Goal: Transaction & Acquisition: Purchase product/service

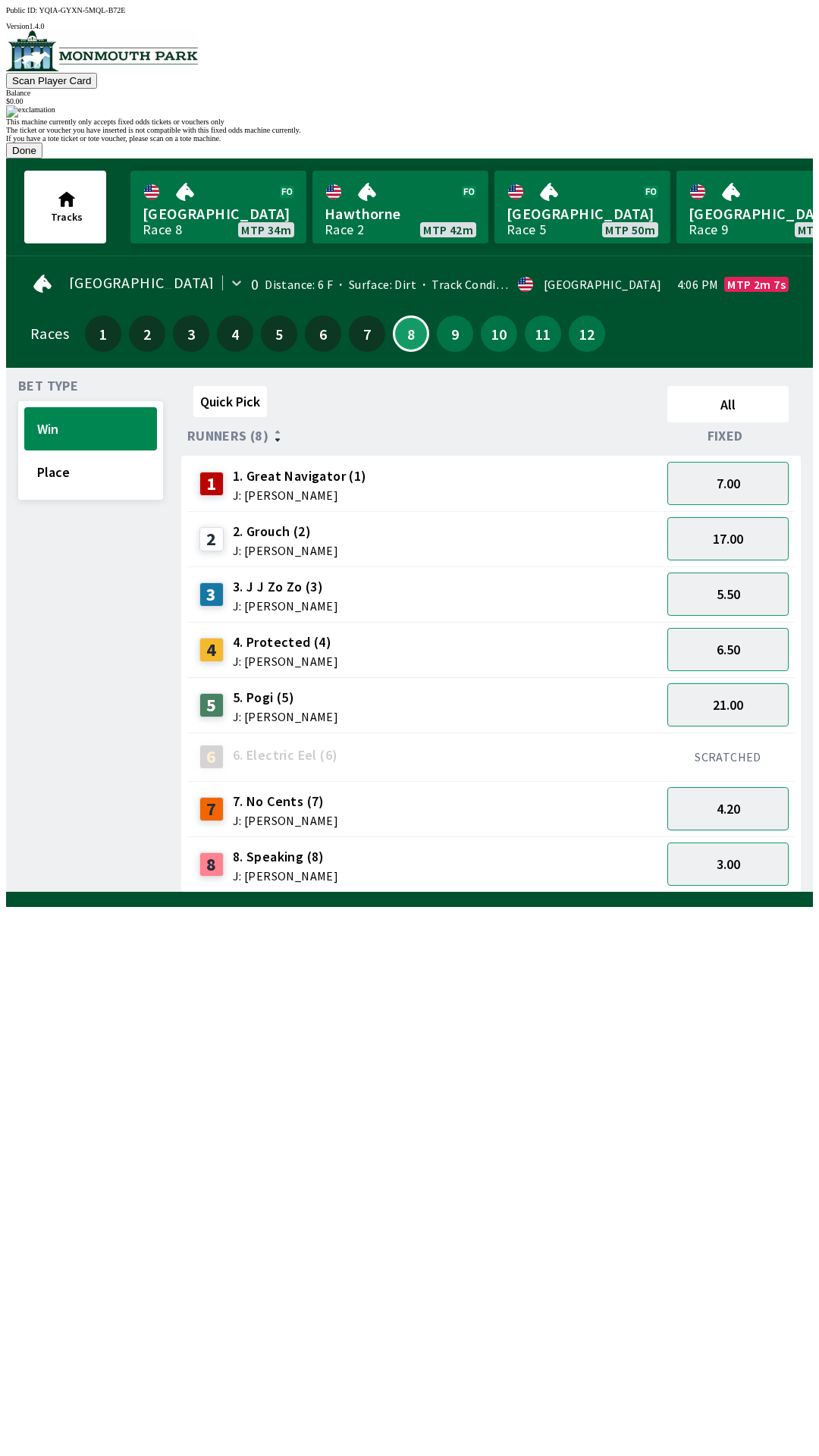
scroll to position [0, 1371]
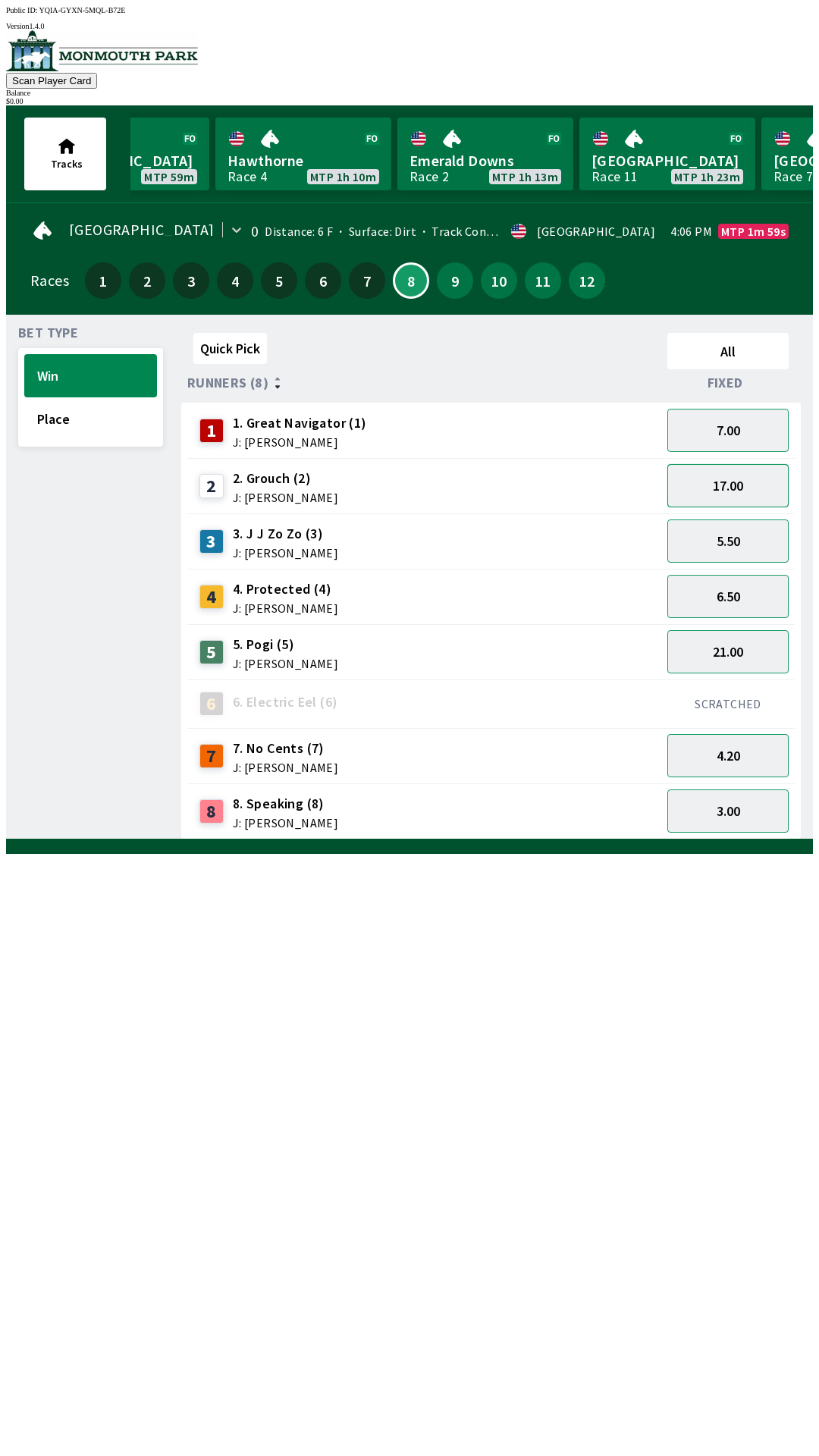
click at [738, 486] on button "17.00" at bounding box center [728, 486] width 122 height 43
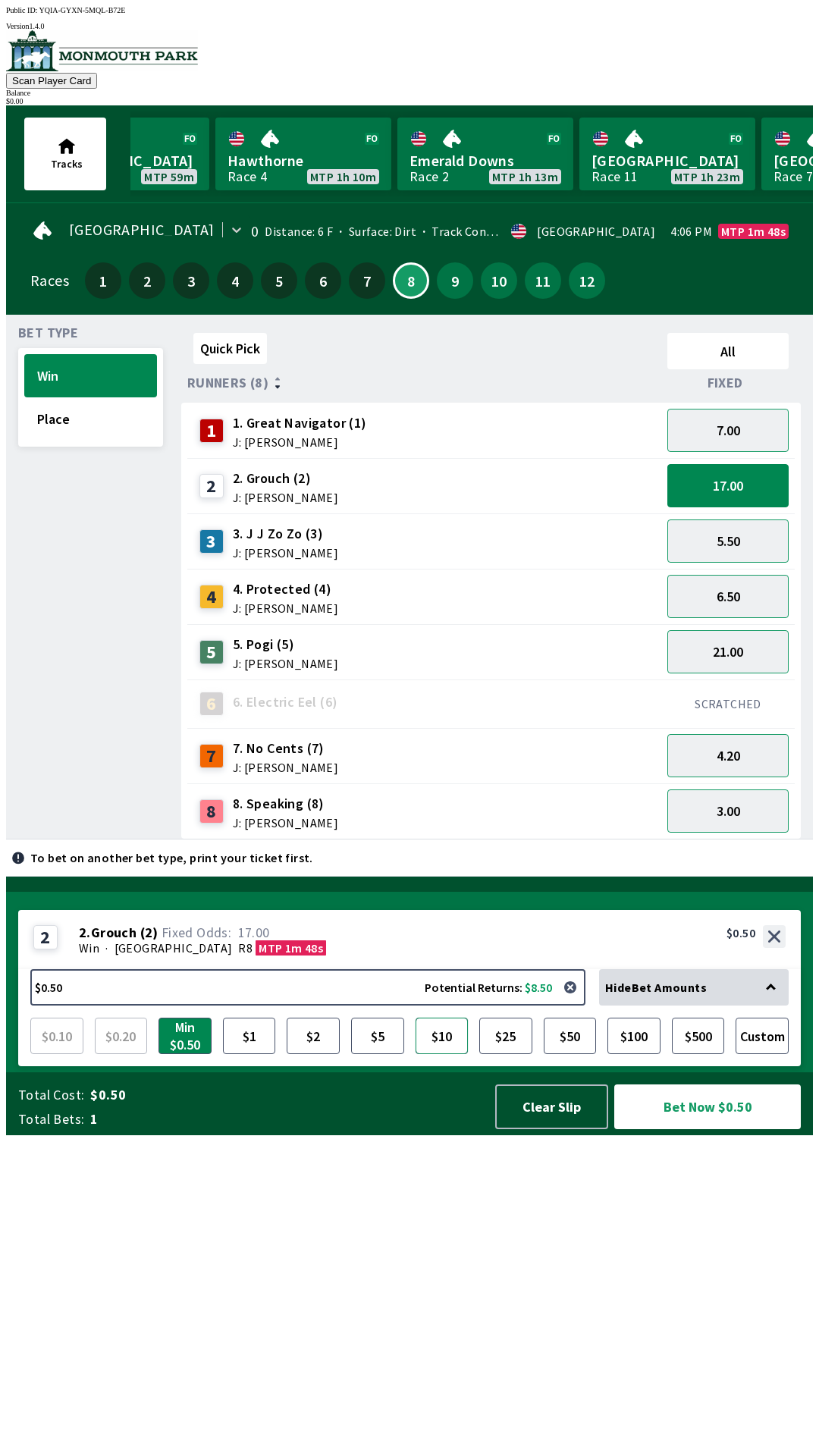
click at [446, 1054] on button "$10" at bounding box center [442, 1035] width 53 height 36
click at [452, 1054] on button "$10" at bounding box center [442, 1035] width 53 height 36
click at [512, 1054] on button "$25" at bounding box center [505, 1035] width 53 height 36
click at [577, 1003] on button "button" at bounding box center [571, 988] width 31 height 31
click at [768, 1054] on button "Custom" at bounding box center [762, 1035] width 53 height 36
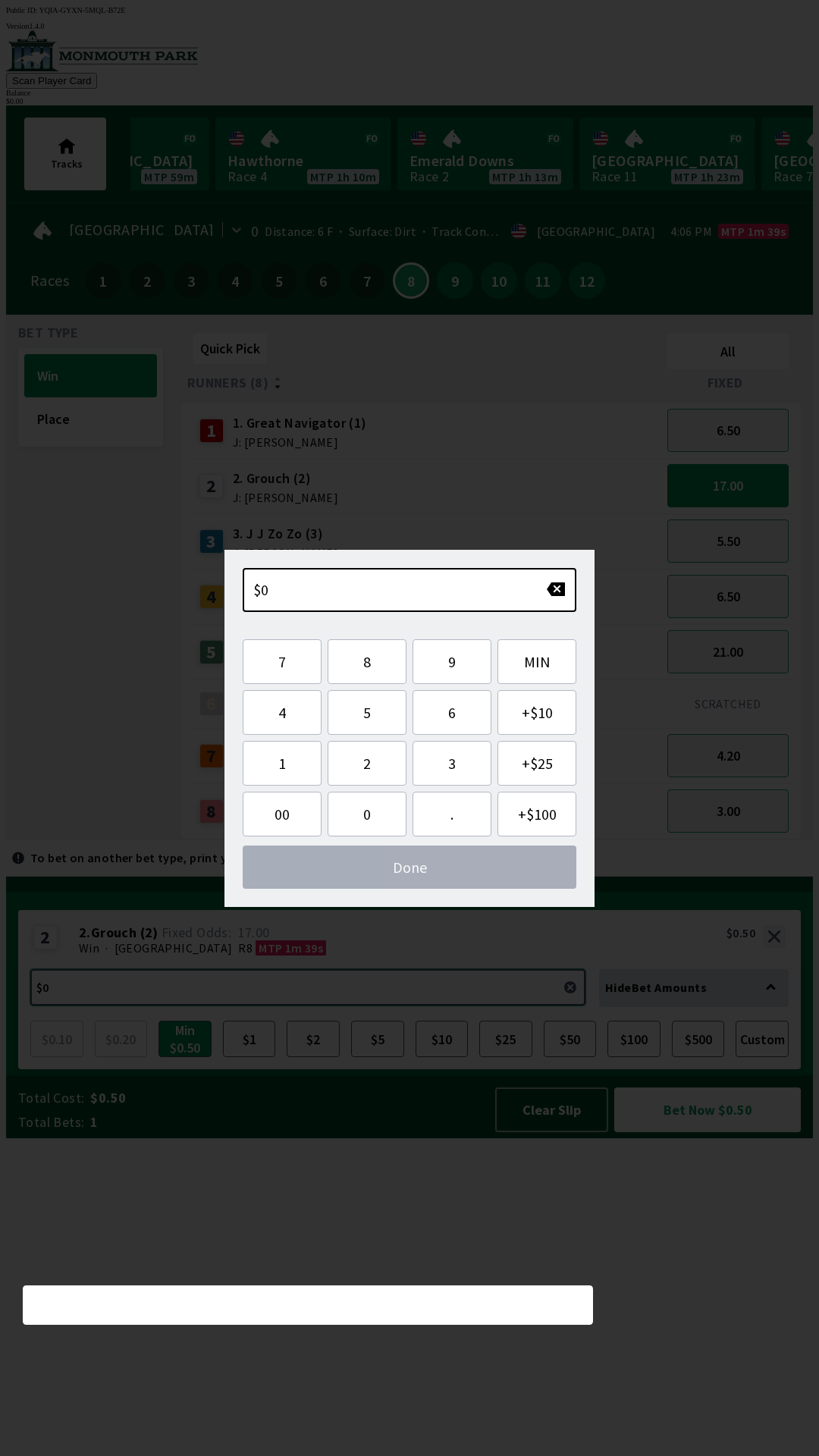
click at [415, 1006] on button "$0.50 Potential Returns: $8.50" at bounding box center [308, 988] width 556 height 36
click at [371, 766] on button "2" at bounding box center [367, 763] width 79 height 45
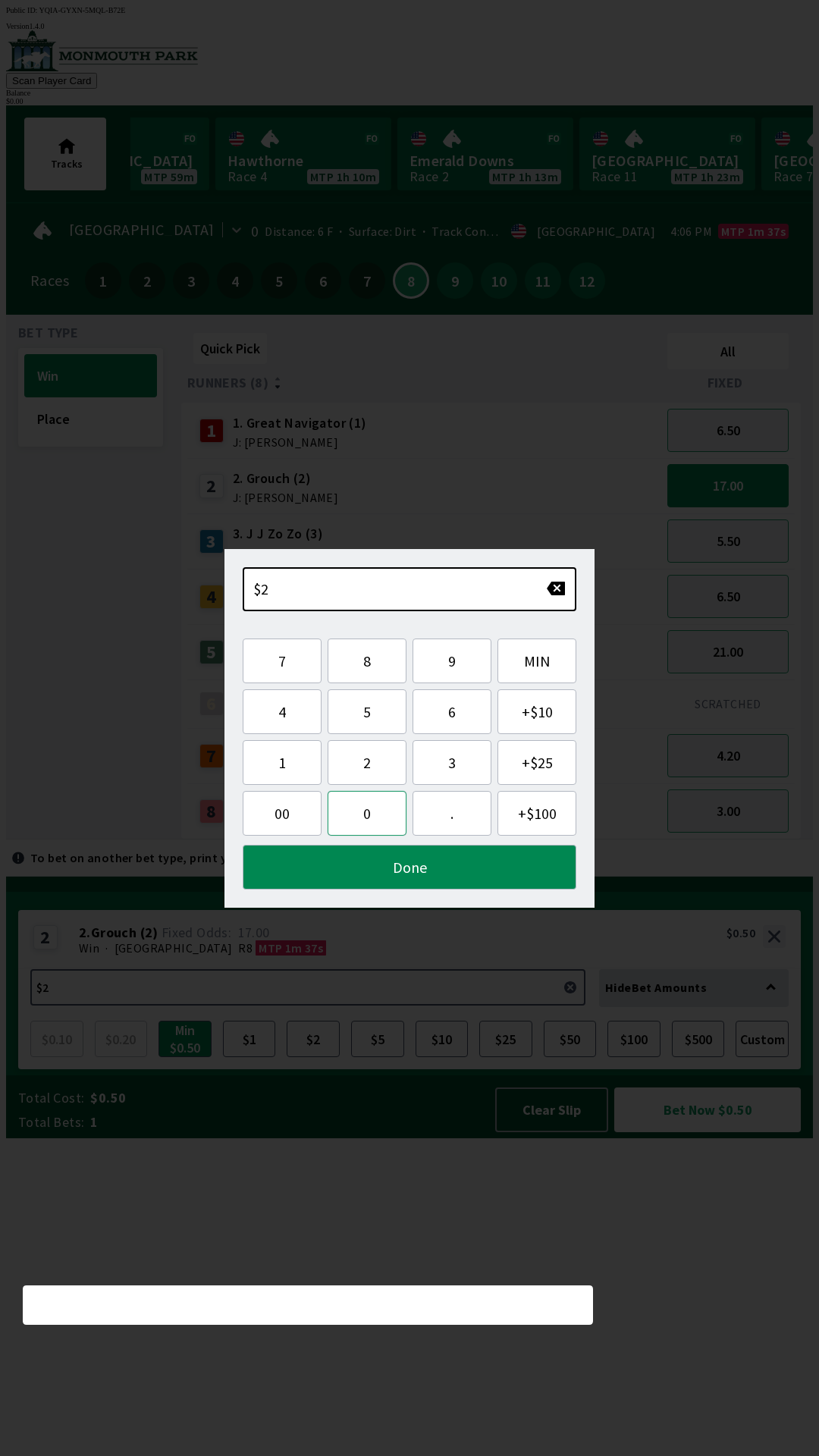
click at [372, 820] on button "0" at bounding box center [367, 813] width 79 height 45
click at [461, 814] on button "." at bounding box center [452, 813] width 79 height 45
click at [294, 812] on span "00" at bounding box center [282, 813] width 55 height 19
click at [283, 816] on span "00" at bounding box center [282, 813] width 55 height 19
click at [380, 811] on button "0" at bounding box center [367, 813] width 79 height 45
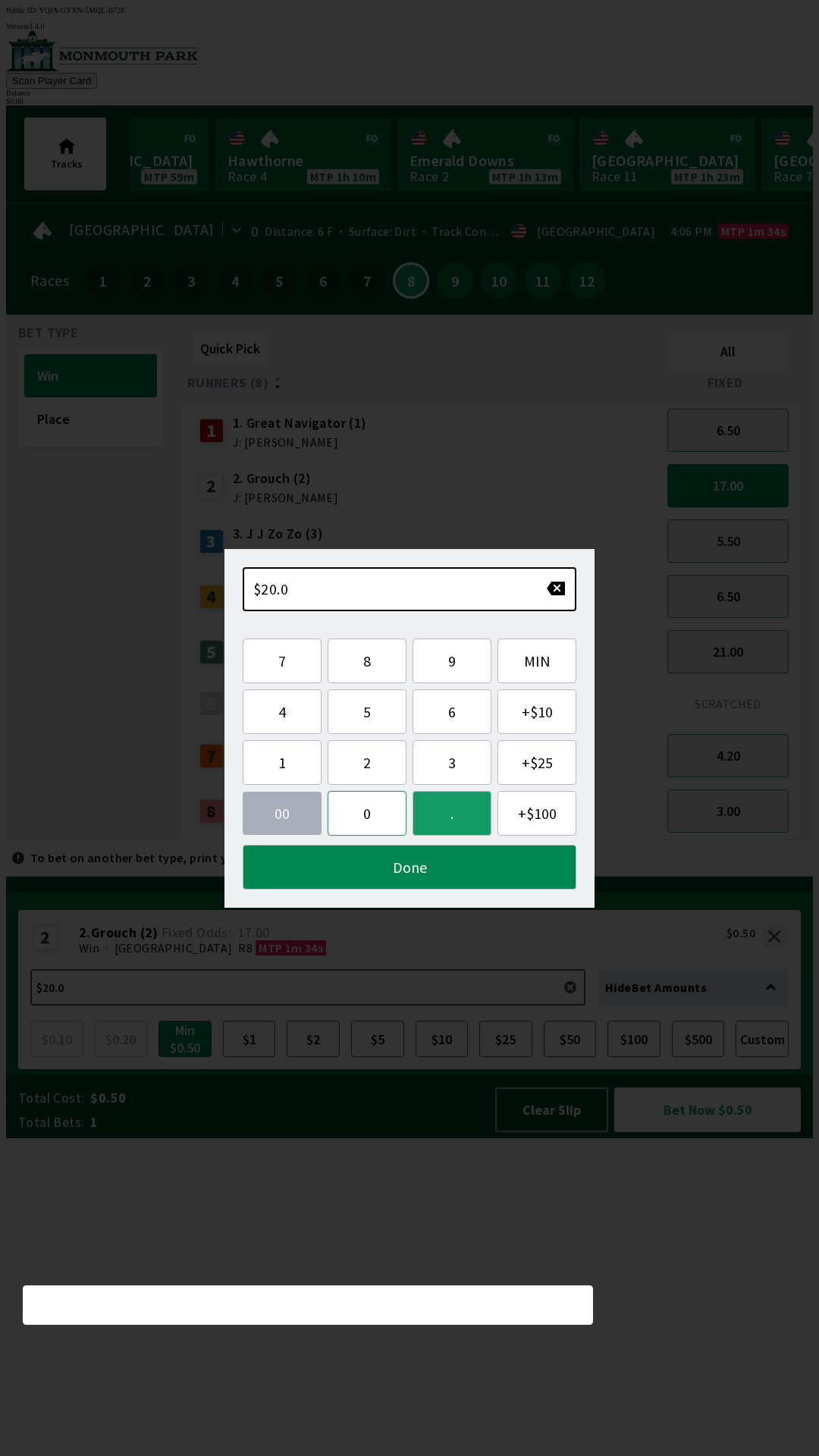
click at [369, 810] on button "0" at bounding box center [367, 813] width 79 height 45
click at [423, 865] on button "Done" at bounding box center [409, 867] width 333 height 45
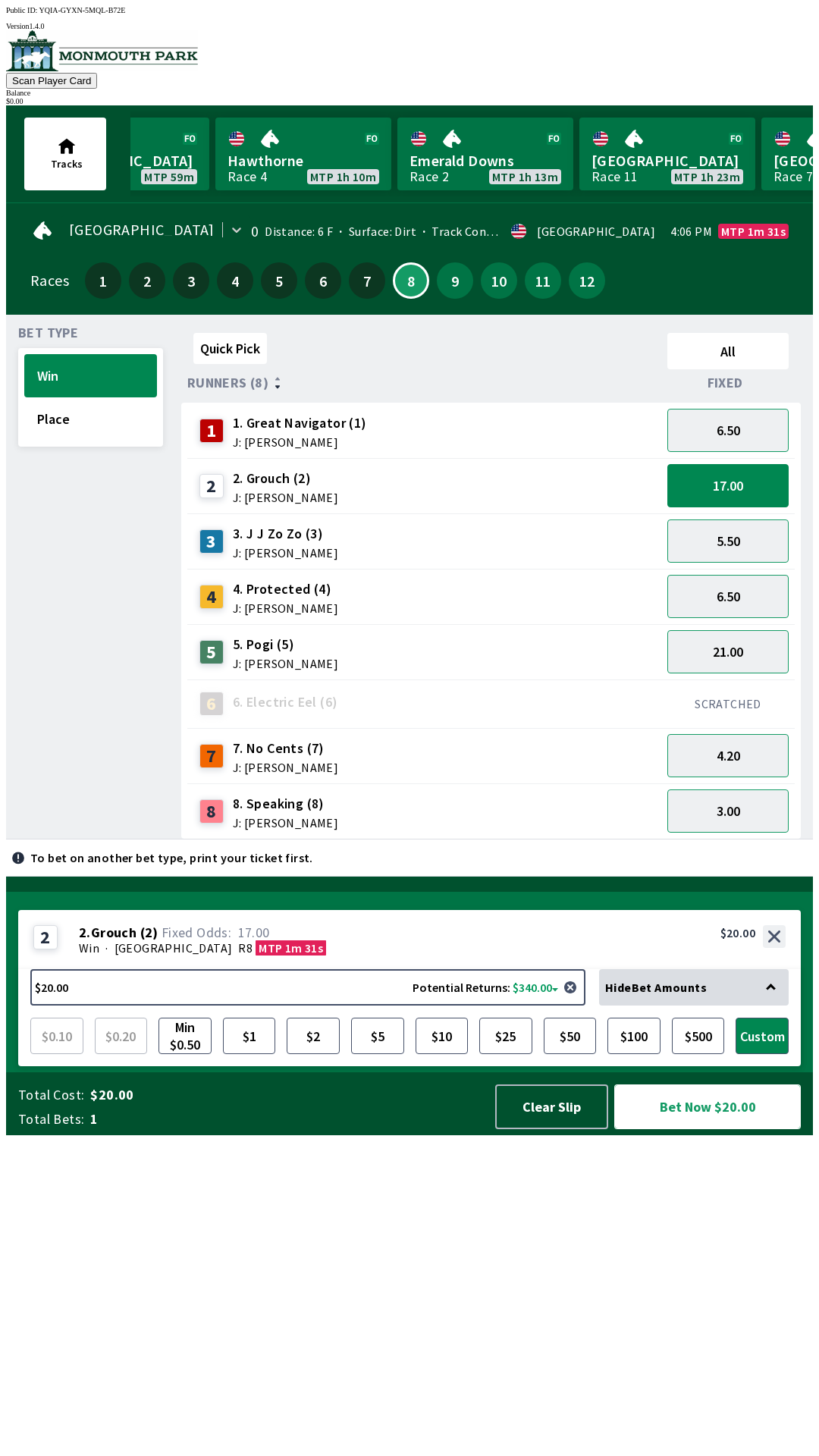
click at [730, 1129] on button "Bet Now $20.00" at bounding box center [707, 1106] width 187 height 45
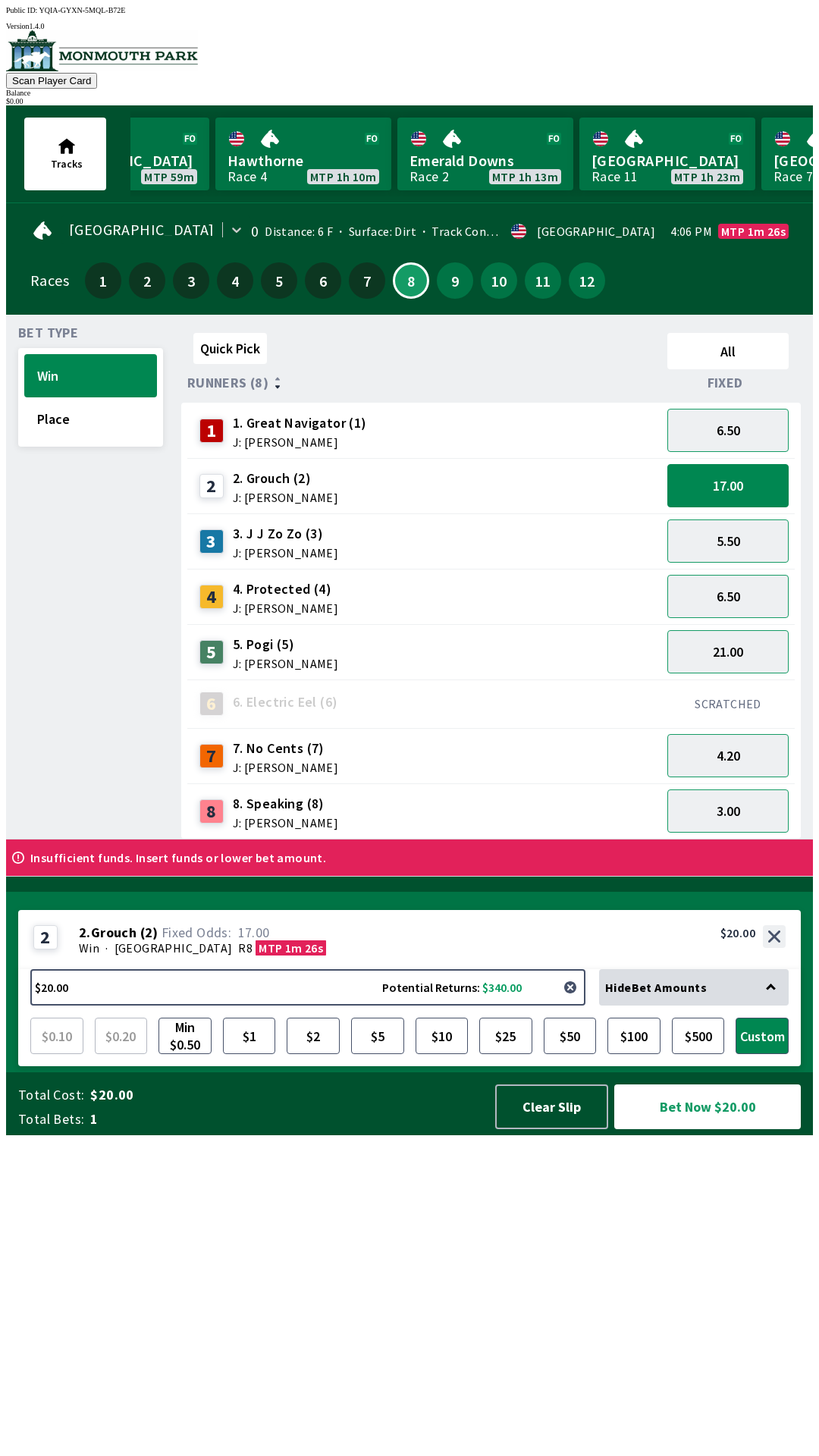
click at [580, 1003] on button "button" at bounding box center [571, 988] width 31 height 31
click at [564, 1129] on button "Clear Slip" at bounding box center [552, 1106] width 113 height 45
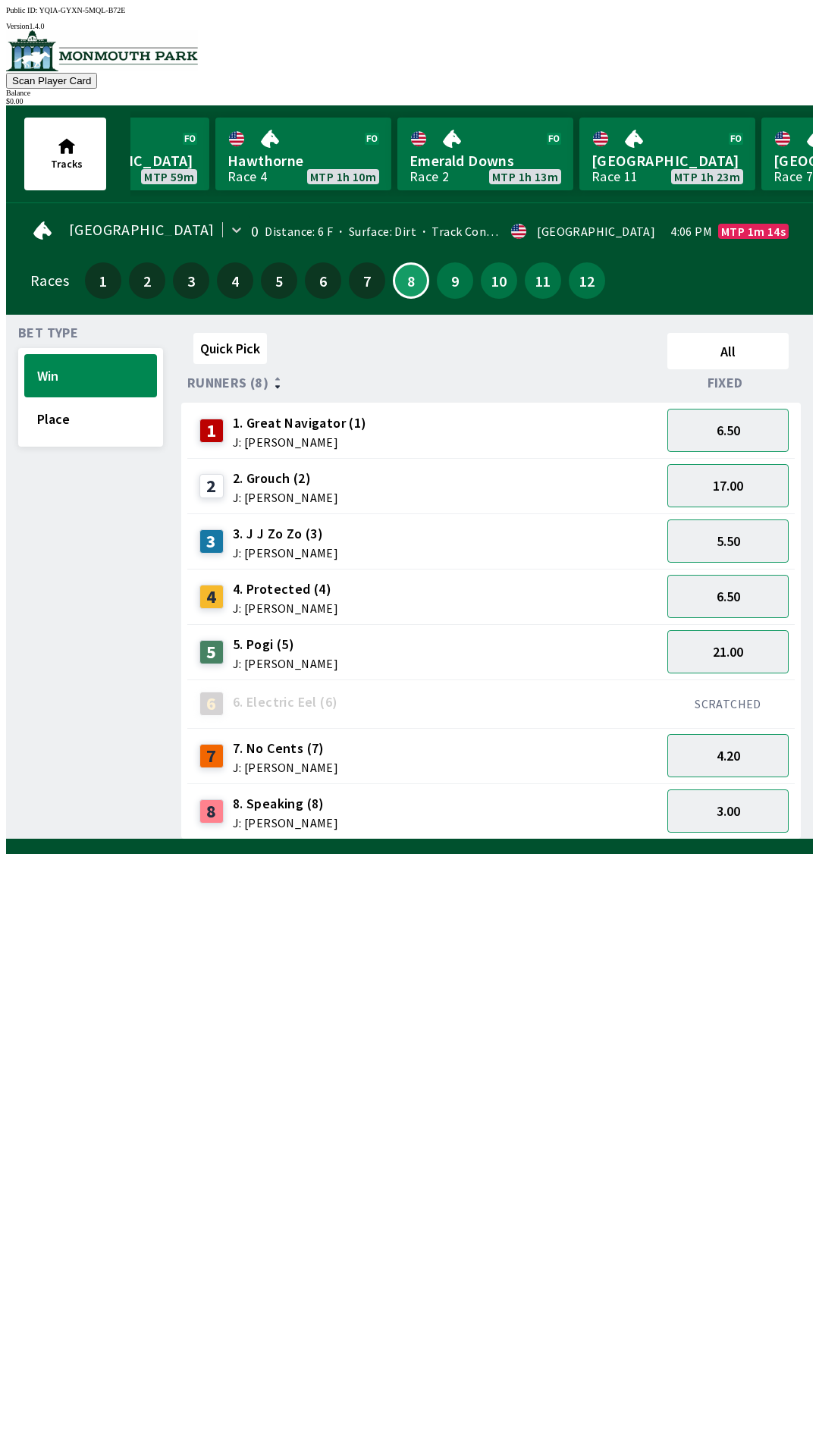
click at [416, 585] on div "4 4. Protected (4) J: [PERSON_NAME]" at bounding box center [424, 597] width 462 height 38
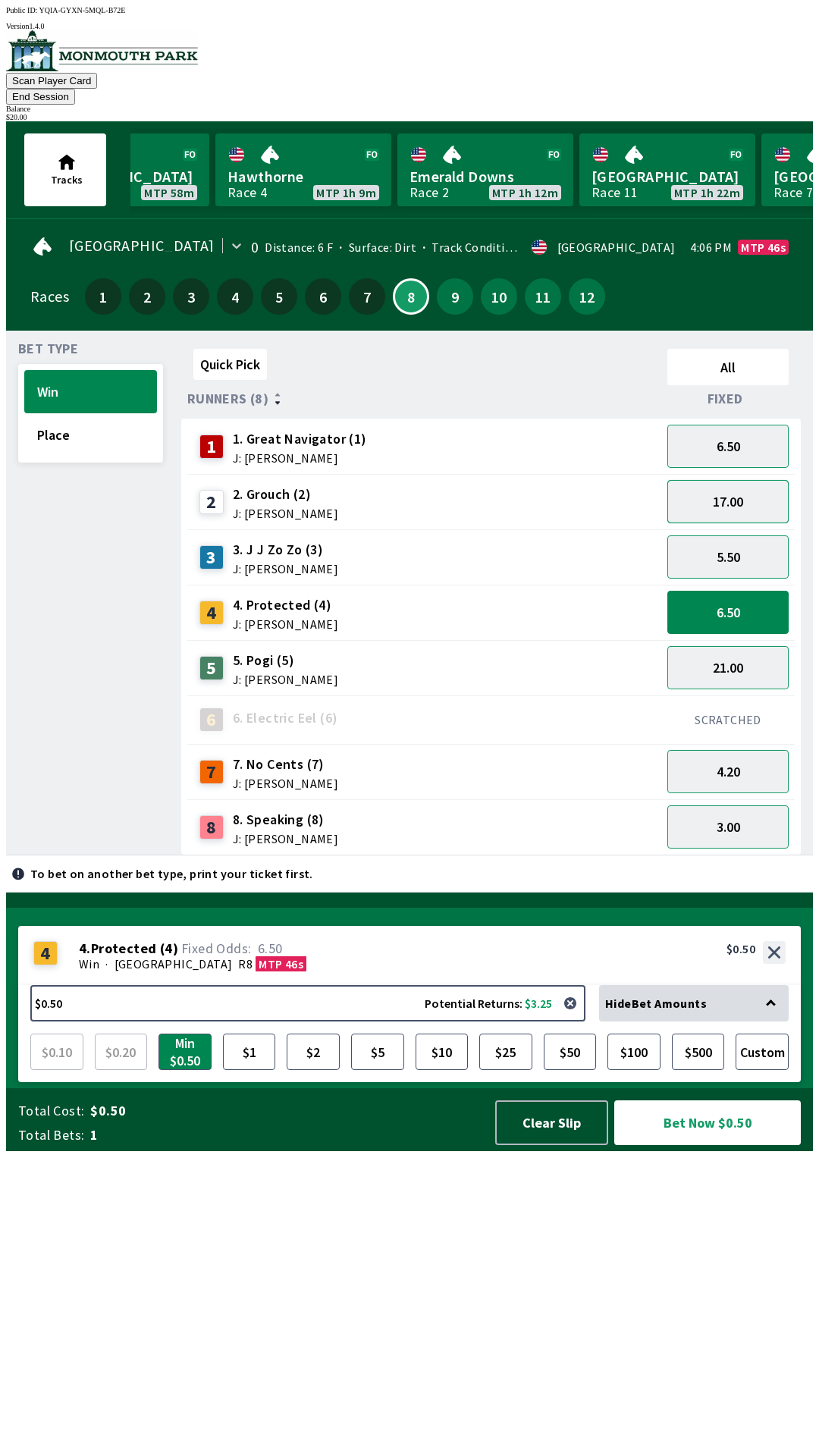
click at [731, 482] on button "17.00" at bounding box center [728, 501] width 122 height 43
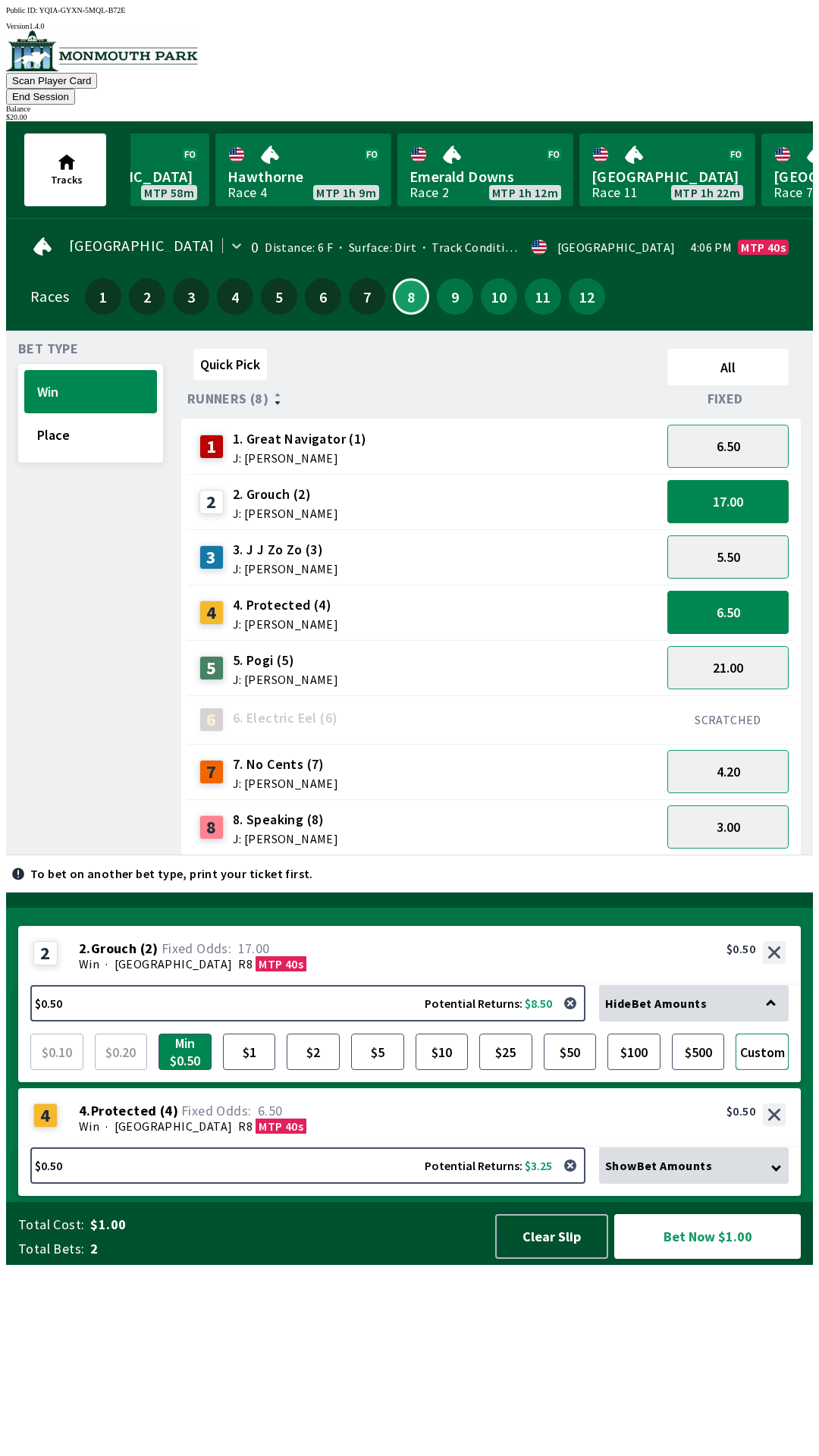
click at [765, 1070] on button "Custom" at bounding box center [762, 1052] width 53 height 36
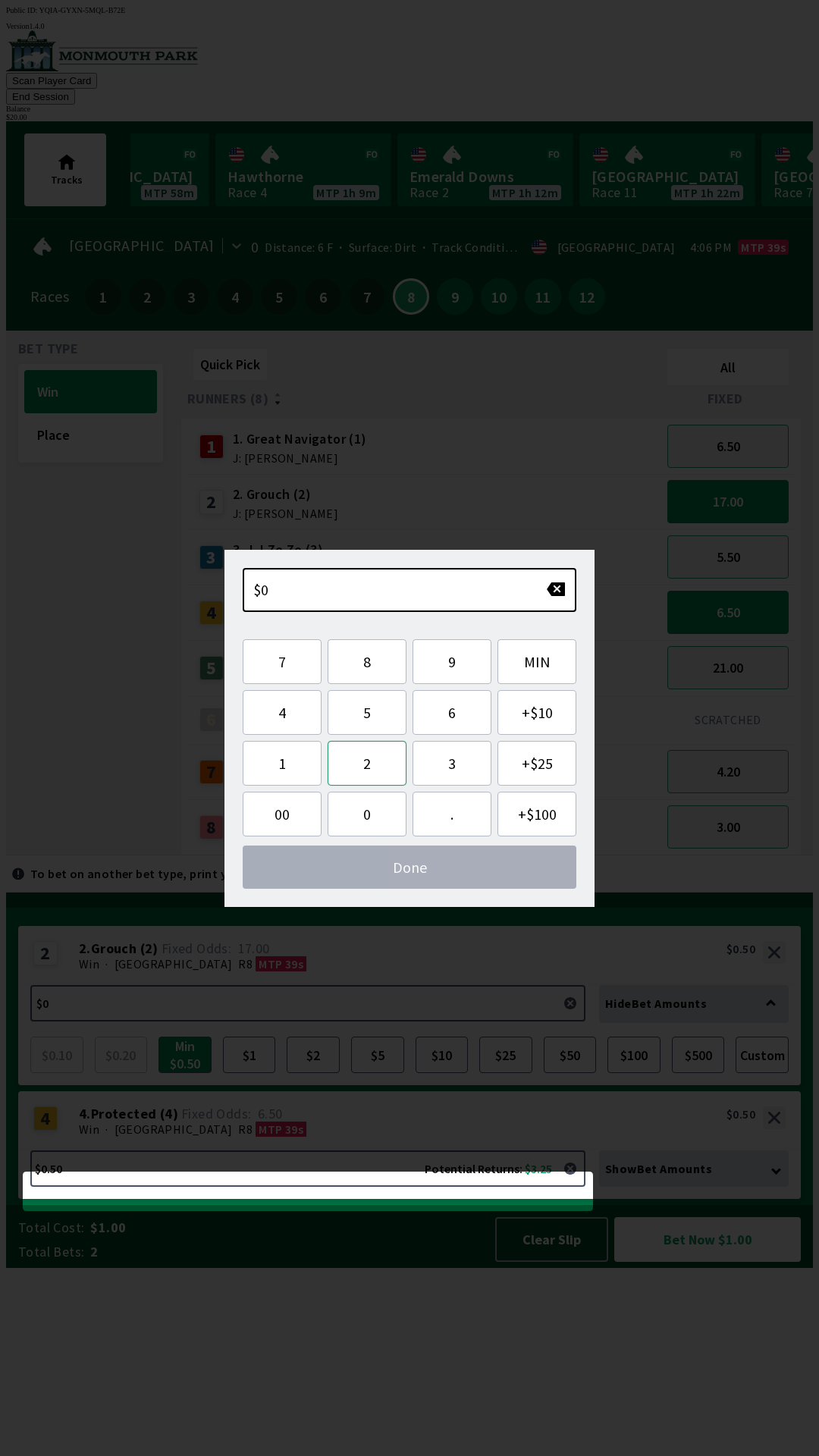
click at [362, 763] on button "2" at bounding box center [367, 763] width 79 height 45
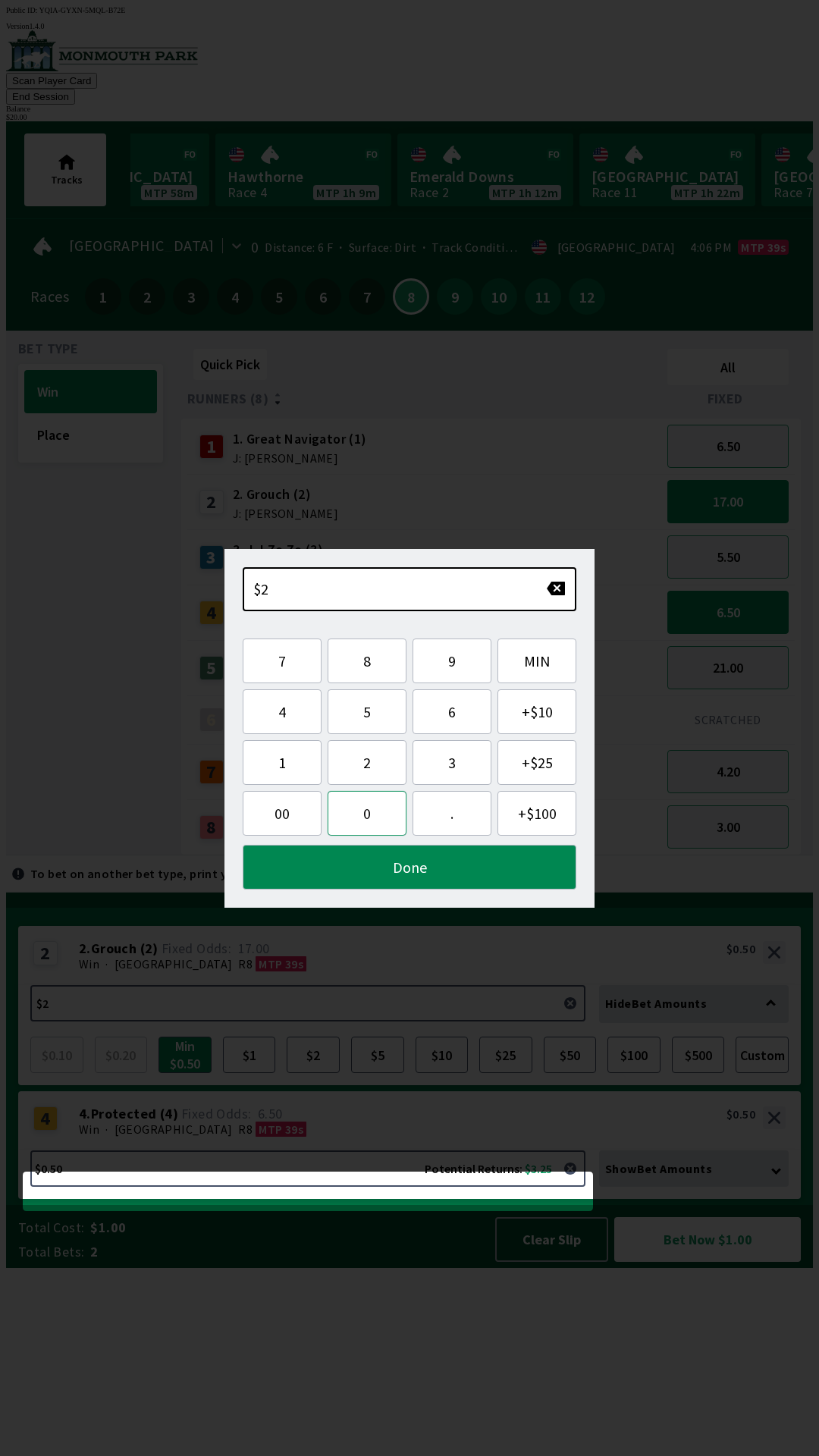
click at [366, 808] on button "0" at bounding box center [367, 813] width 79 height 45
click at [455, 810] on button "." at bounding box center [452, 813] width 79 height 45
click at [374, 814] on button "0" at bounding box center [367, 813] width 79 height 45
click at [375, 814] on button "0" at bounding box center [367, 813] width 79 height 45
click at [413, 873] on button "Done" at bounding box center [409, 867] width 333 height 45
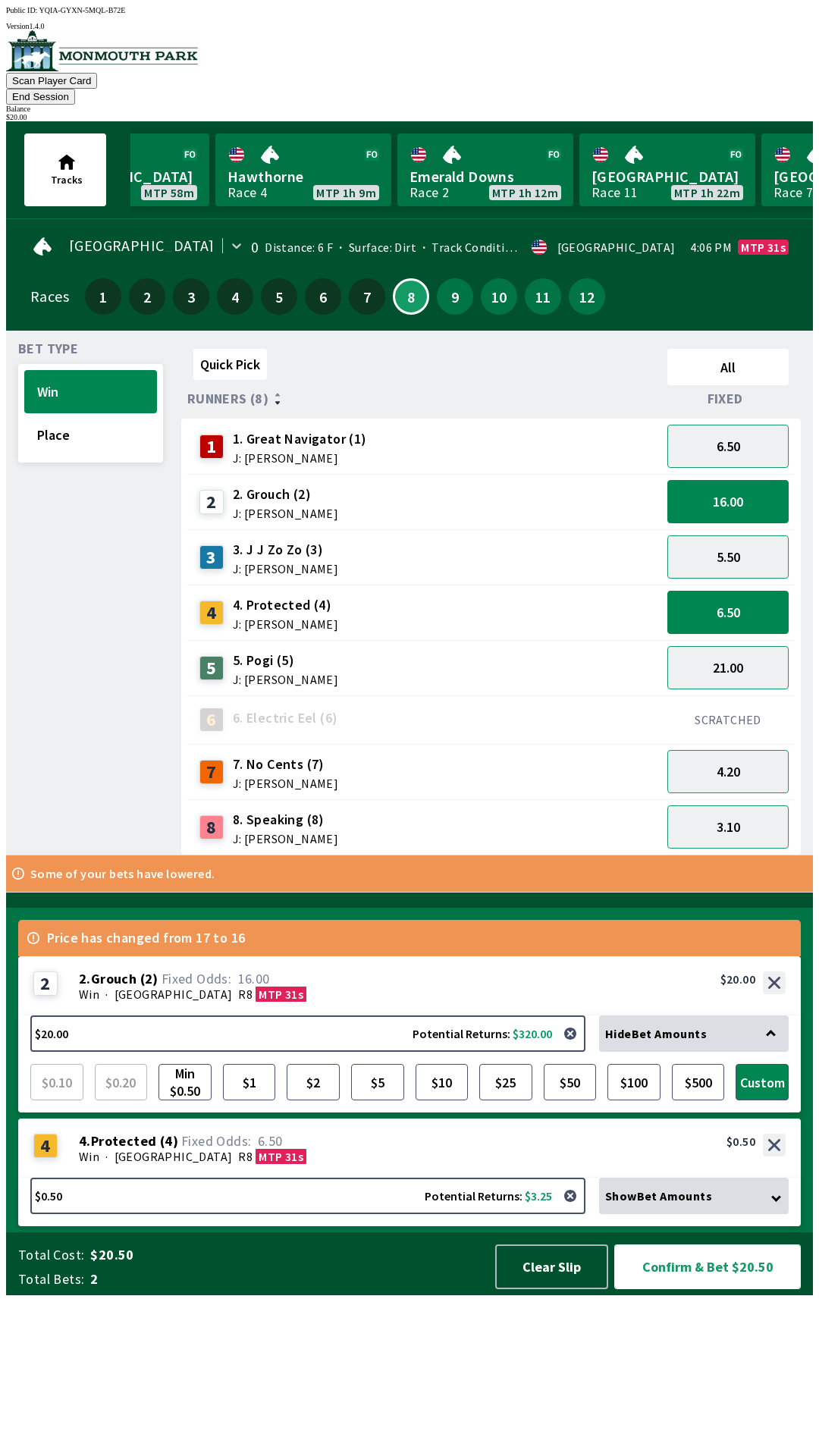
click at [718, 1289] on button "Confirm & Bet $20.50" at bounding box center [707, 1266] width 187 height 45
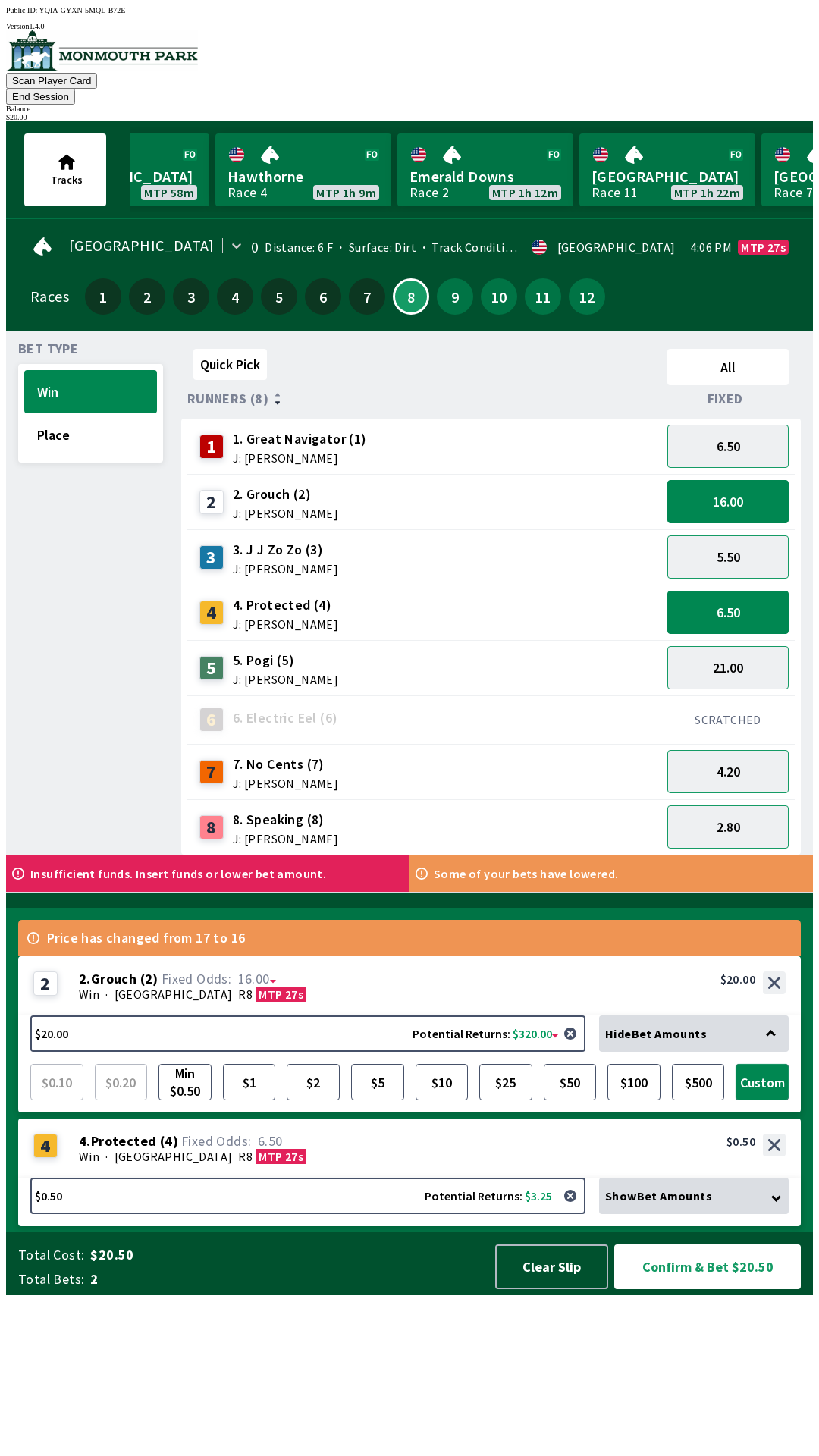
click at [767, 1101] on button "Custom" at bounding box center [762, 1082] width 53 height 36
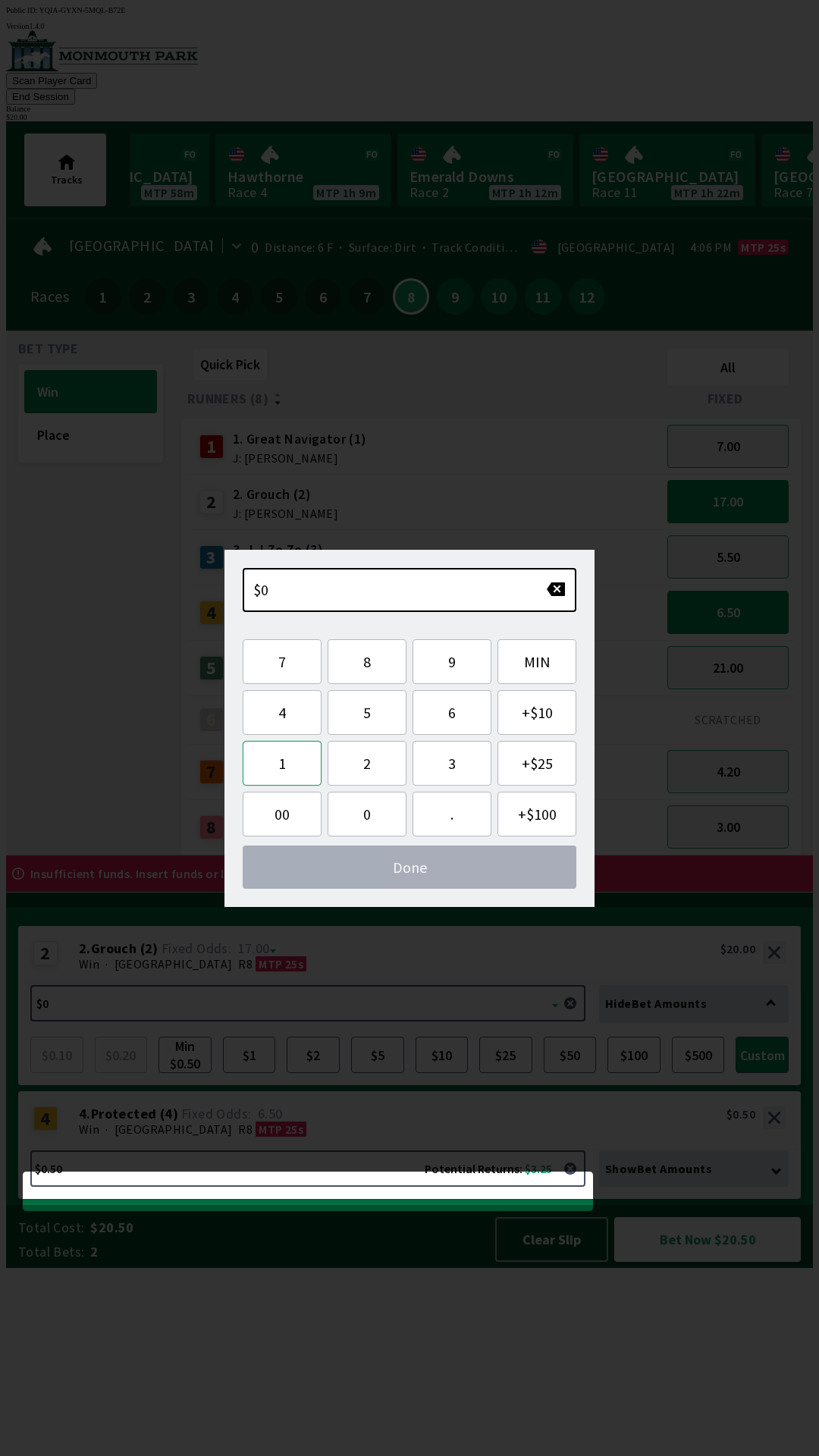
click at [284, 763] on button "1" at bounding box center [282, 763] width 79 height 45
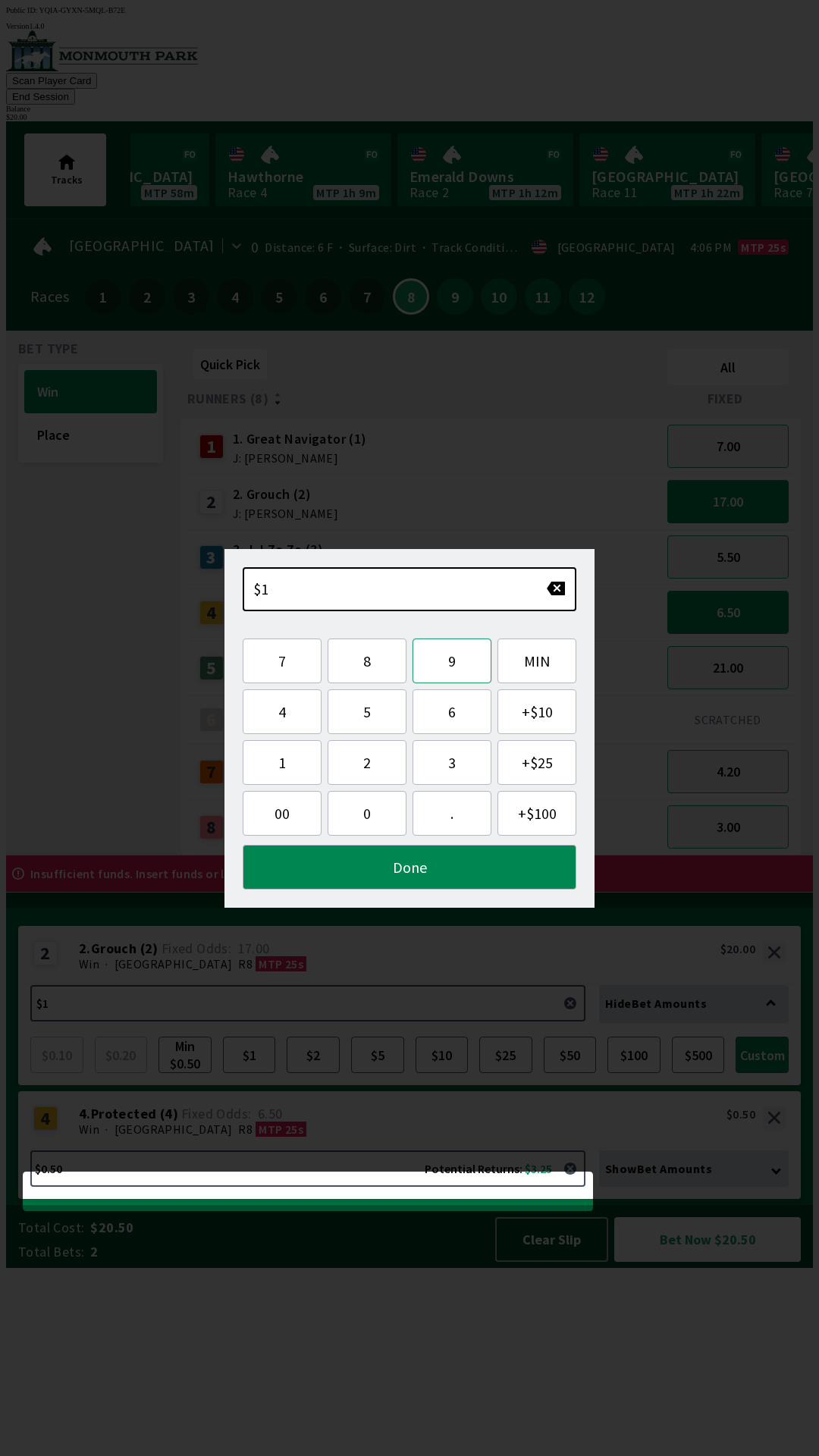
click at [453, 657] on button "9" at bounding box center [452, 661] width 79 height 45
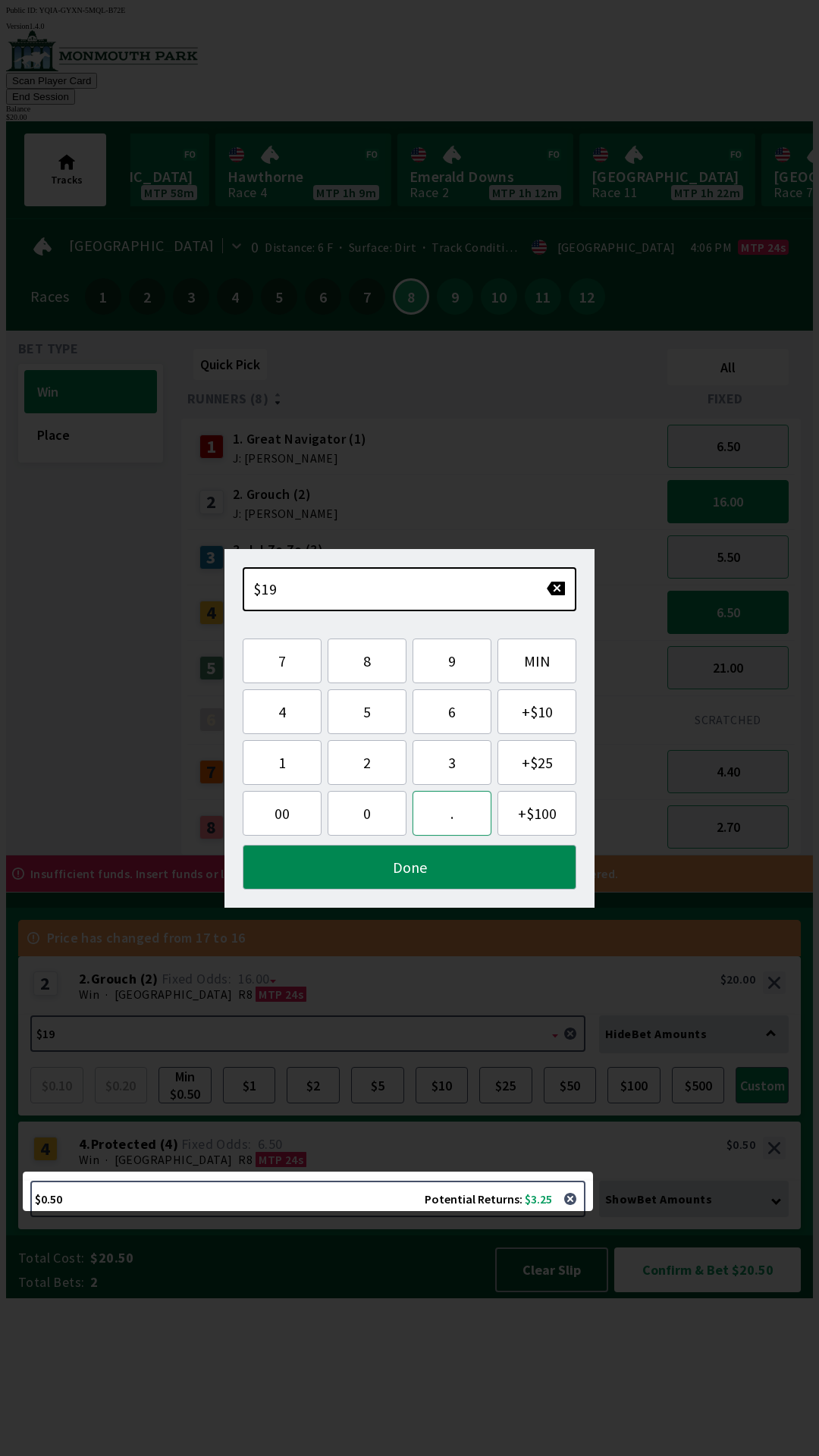
click at [453, 814] on button "." at bounding box center [452, 813] width 79 height 45
click at [369, 705] on button "5" at bounding box center [367, 712] width 79 height 45
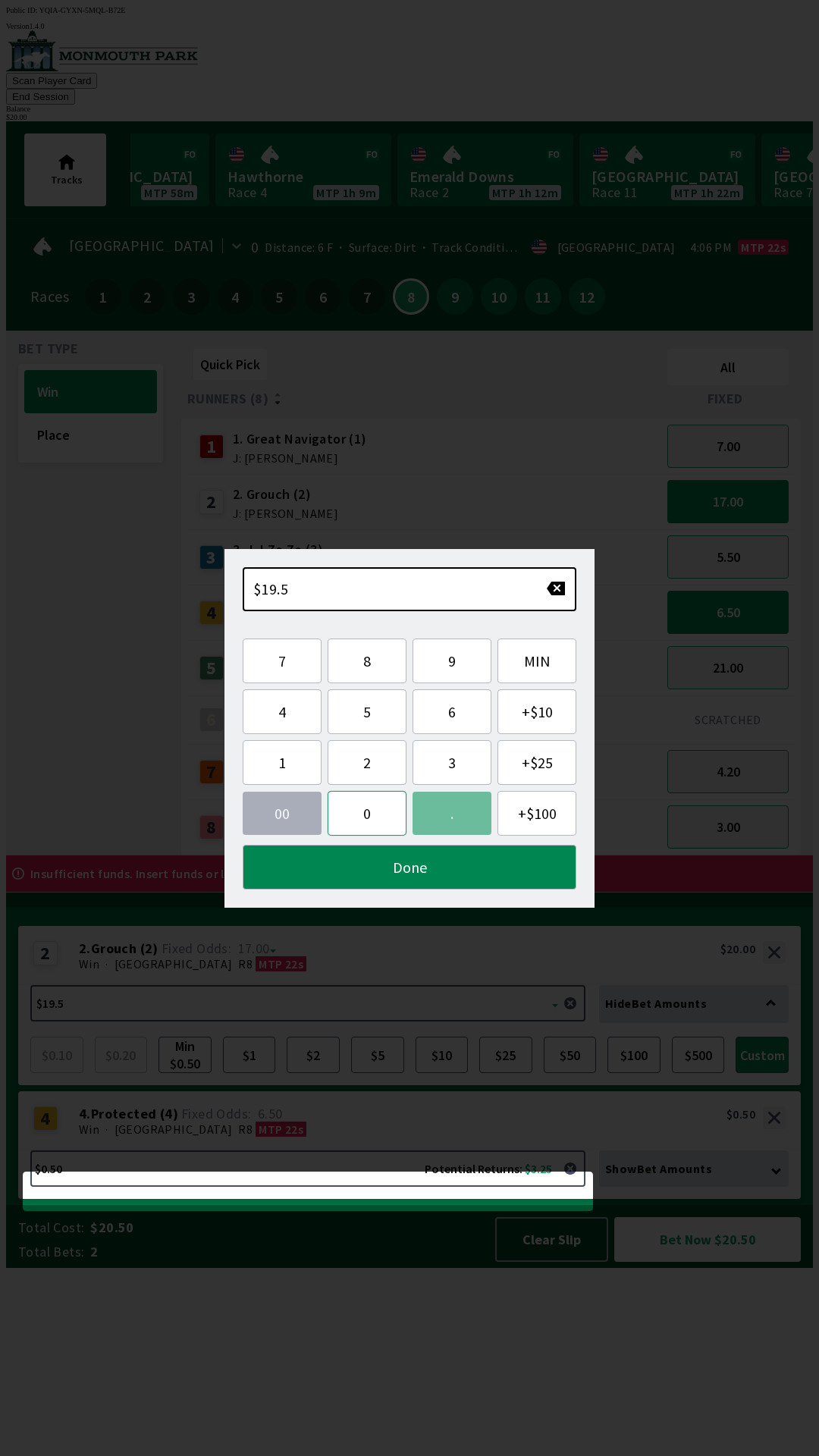
click at [366, 817] on button "0" at bounding box center [367, 813] width 79 height 45
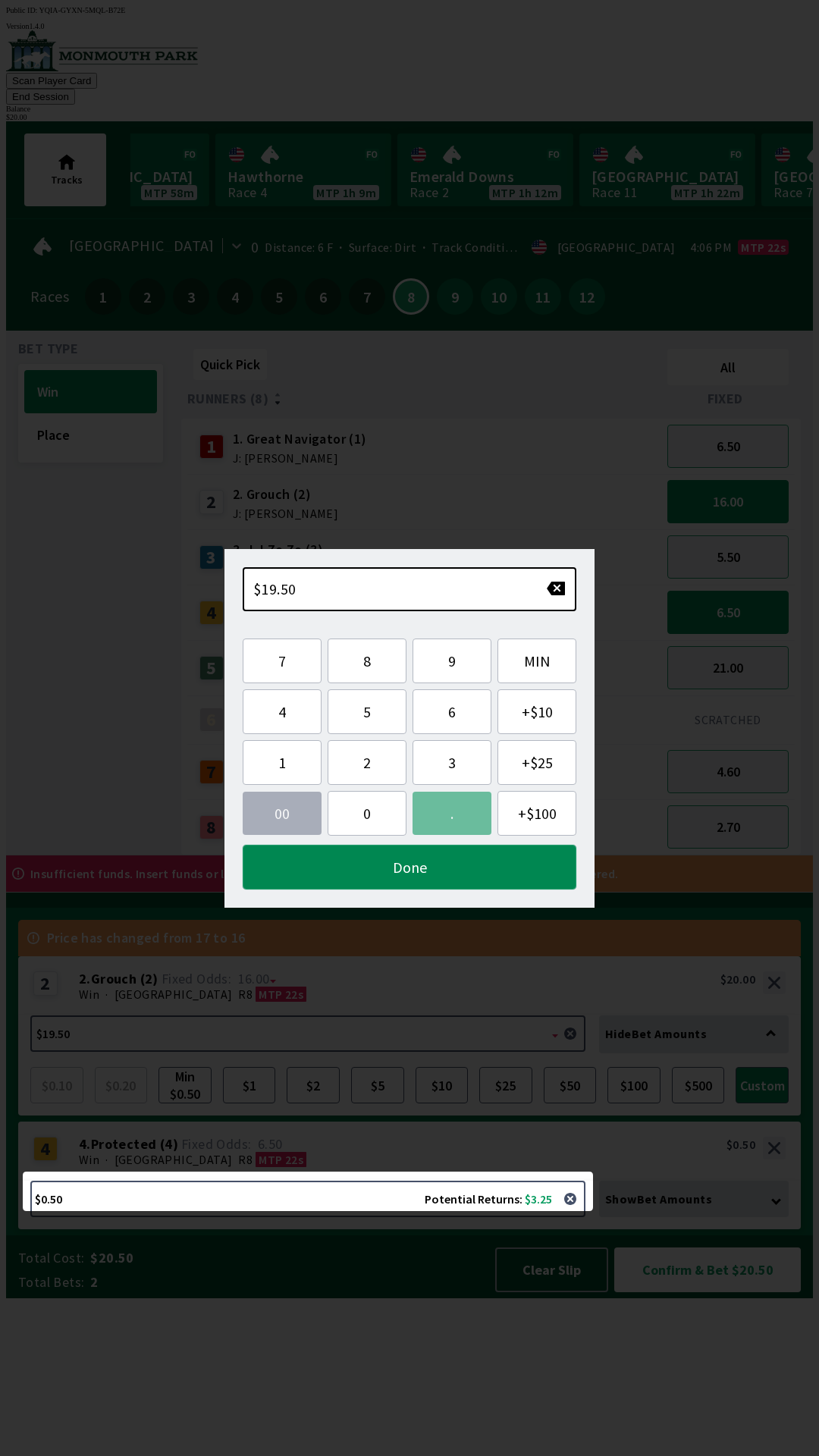
click at [399, 883] on button "Done" at bounding box center [409, 867] width 333 height 45
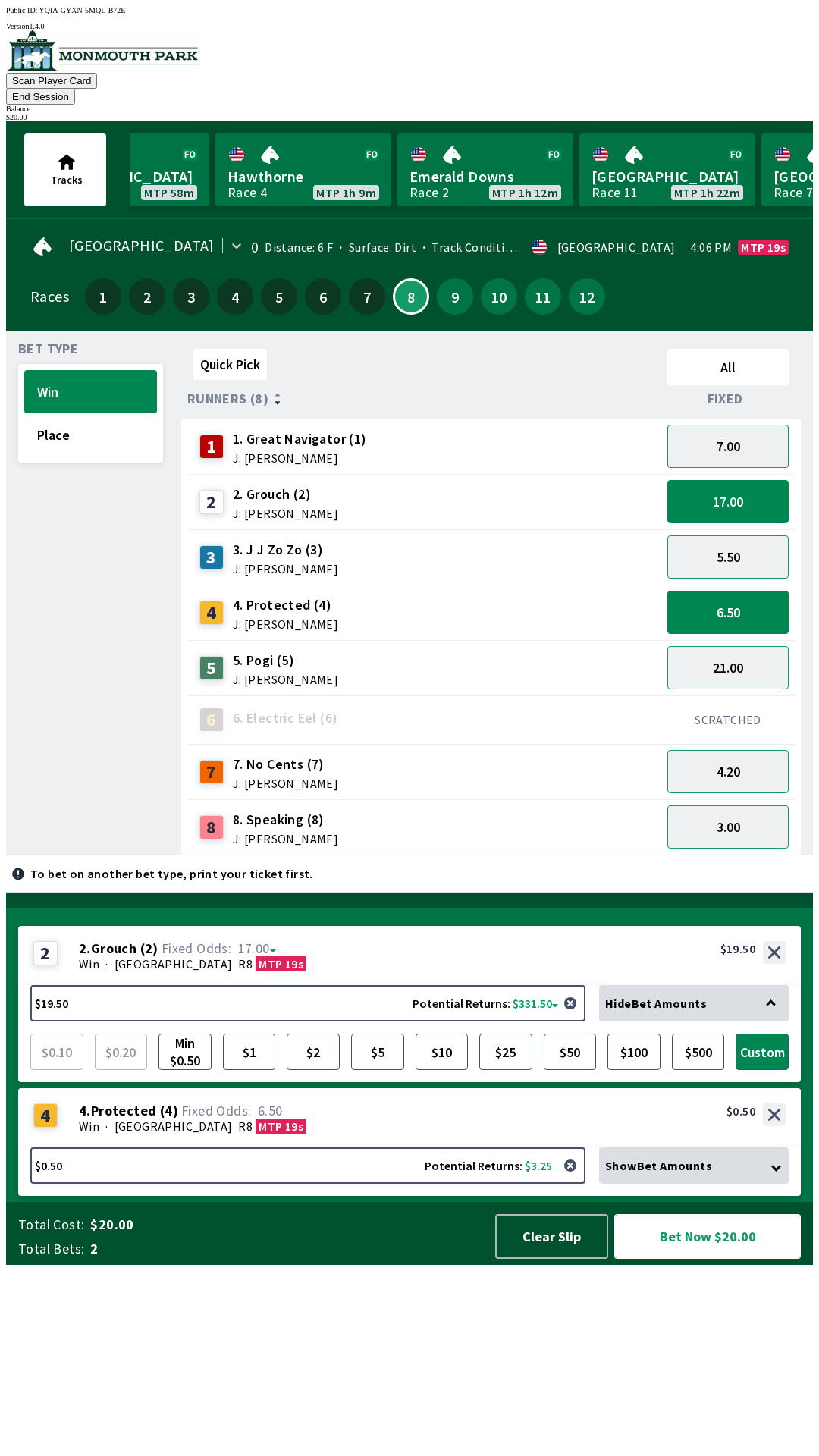
click at [730, 1259] on button "Bet Now $20.00" at bounding box center [707, 1237] width 187 height 45
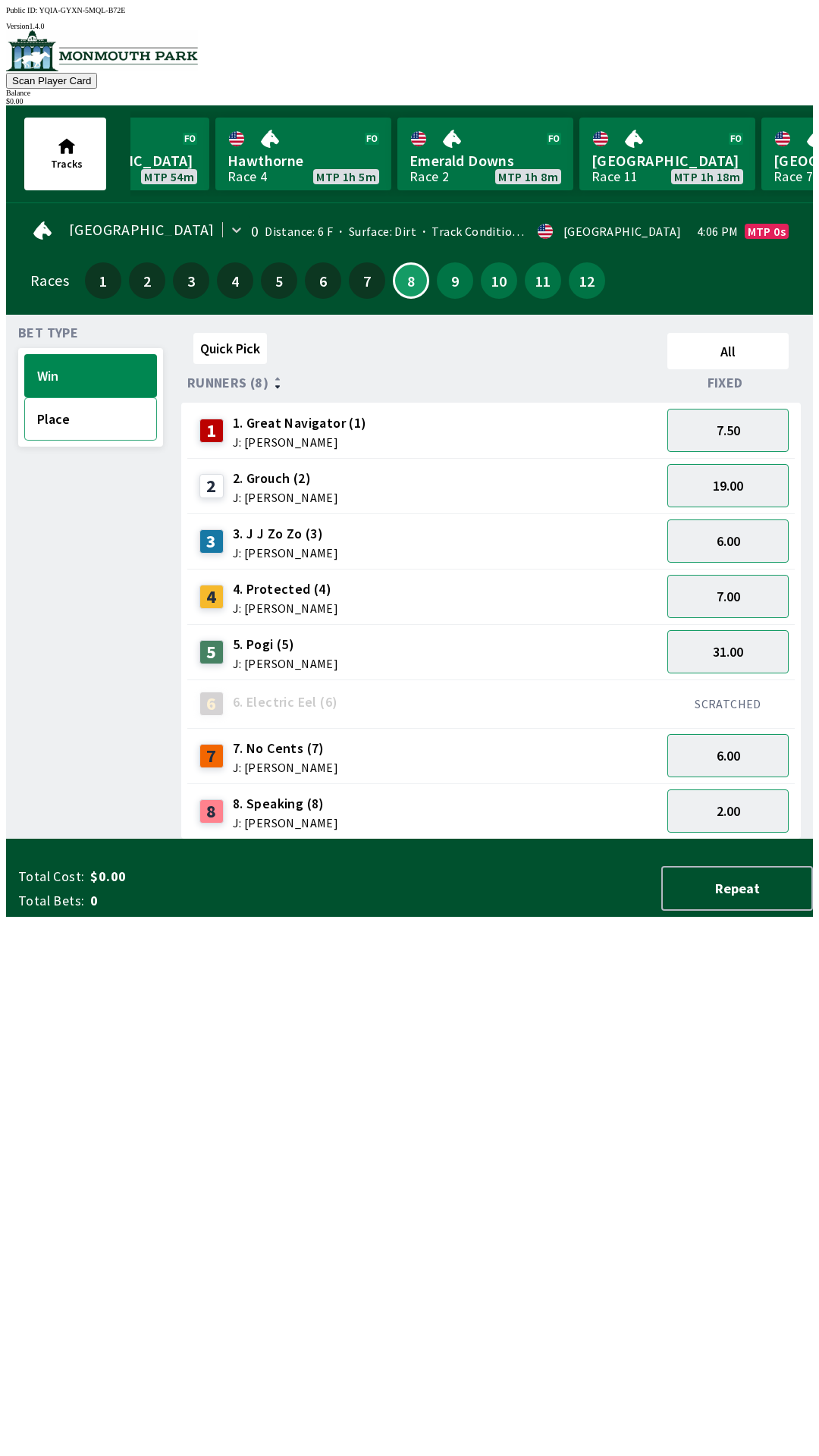
click at [57, 412] on button "Place" at bounding box center [90, 419] width 133 height 43
click at [51, 359] on button "Win" at bounding box center [90, 375] width 133 height 43
click at [649, 149] on link "Monmouth Park Race 11 MTP 1h 17m" at bounding box center [668, 154] width 176 height 73
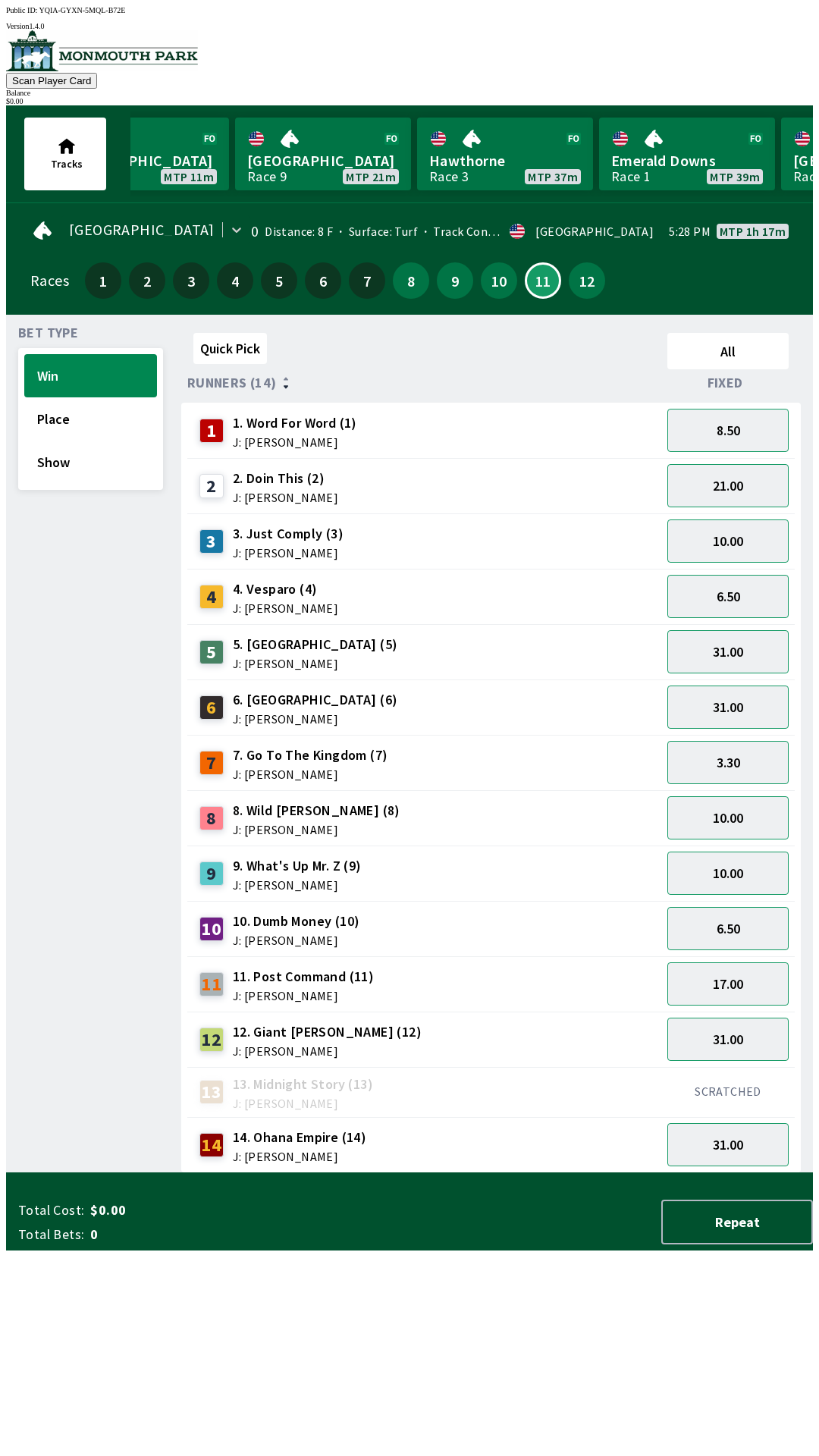
scroll to position [0, 435]
click at [327, 170] on link "[GEOGRAPHIC_DATA] Race 9 MTP 21m" at bounding box center [330, 154] width 176 height 73
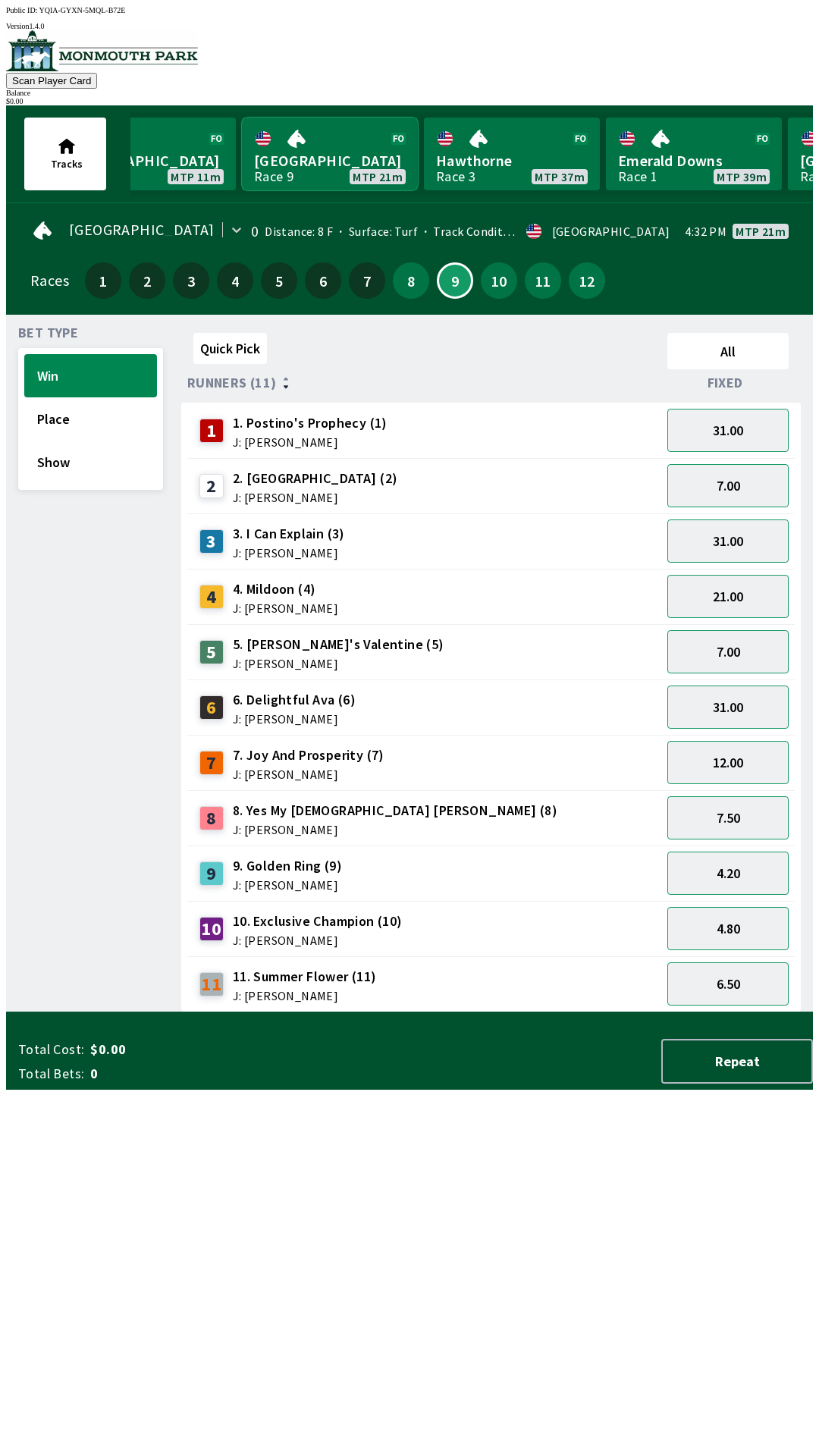
click at [310, 166] on link "[GEOGRAPHIC_DATA] Race 9 MTP 21m" at bounding box center [330, 154] width 176 height 73
click at [170, 162] on link "Canterbury Park Race 5 MTP 11m" at bounding box center [148, 154] width 176 height 73
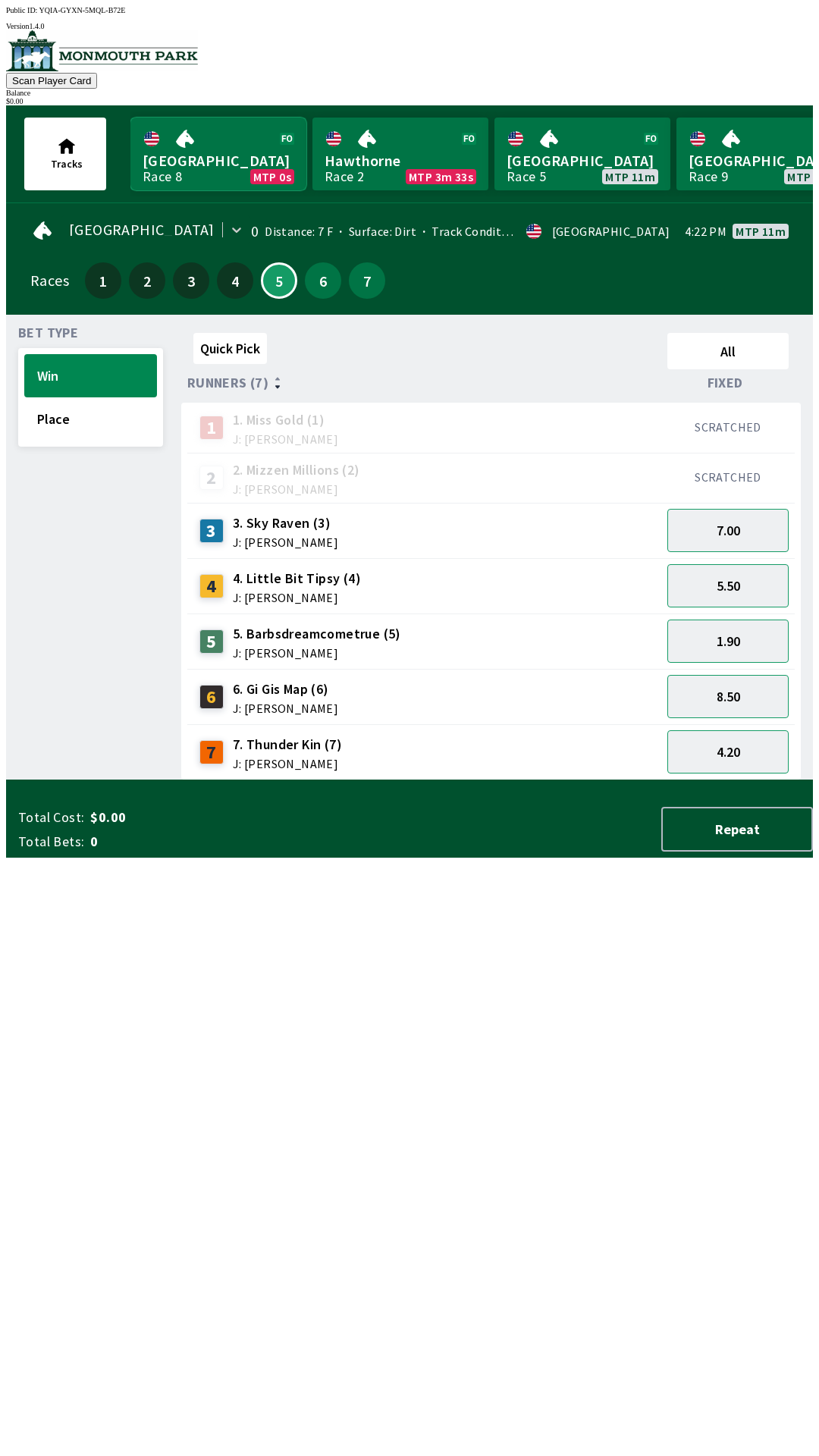
click at [202, 144] on link "Monmouth Park Race 8 MTP 0s" at bounding box center [218, 154] width 176 height 73
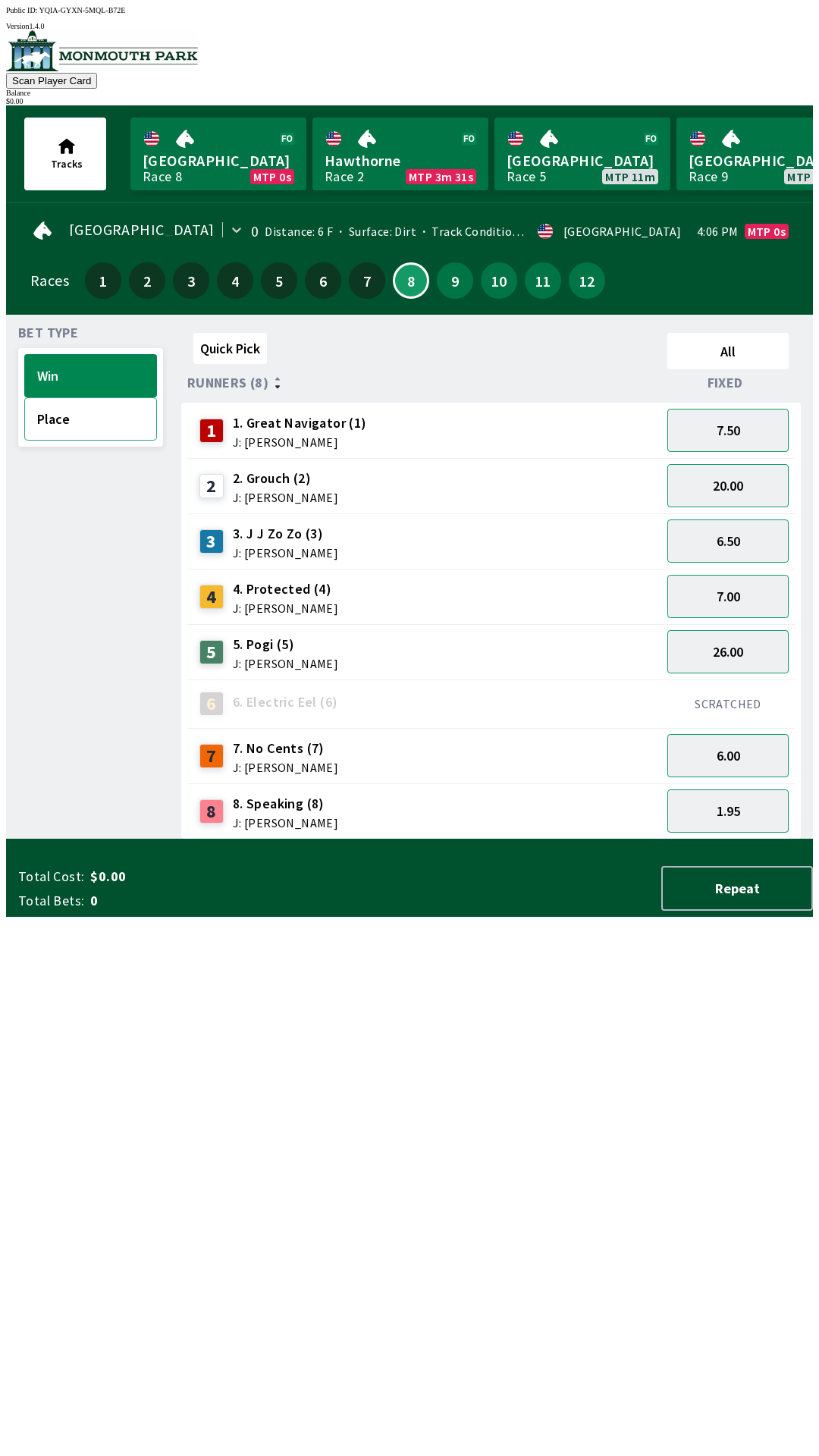
click at [61, 416] on button "Place" at bounding box center [90, 419] width 133 height 43
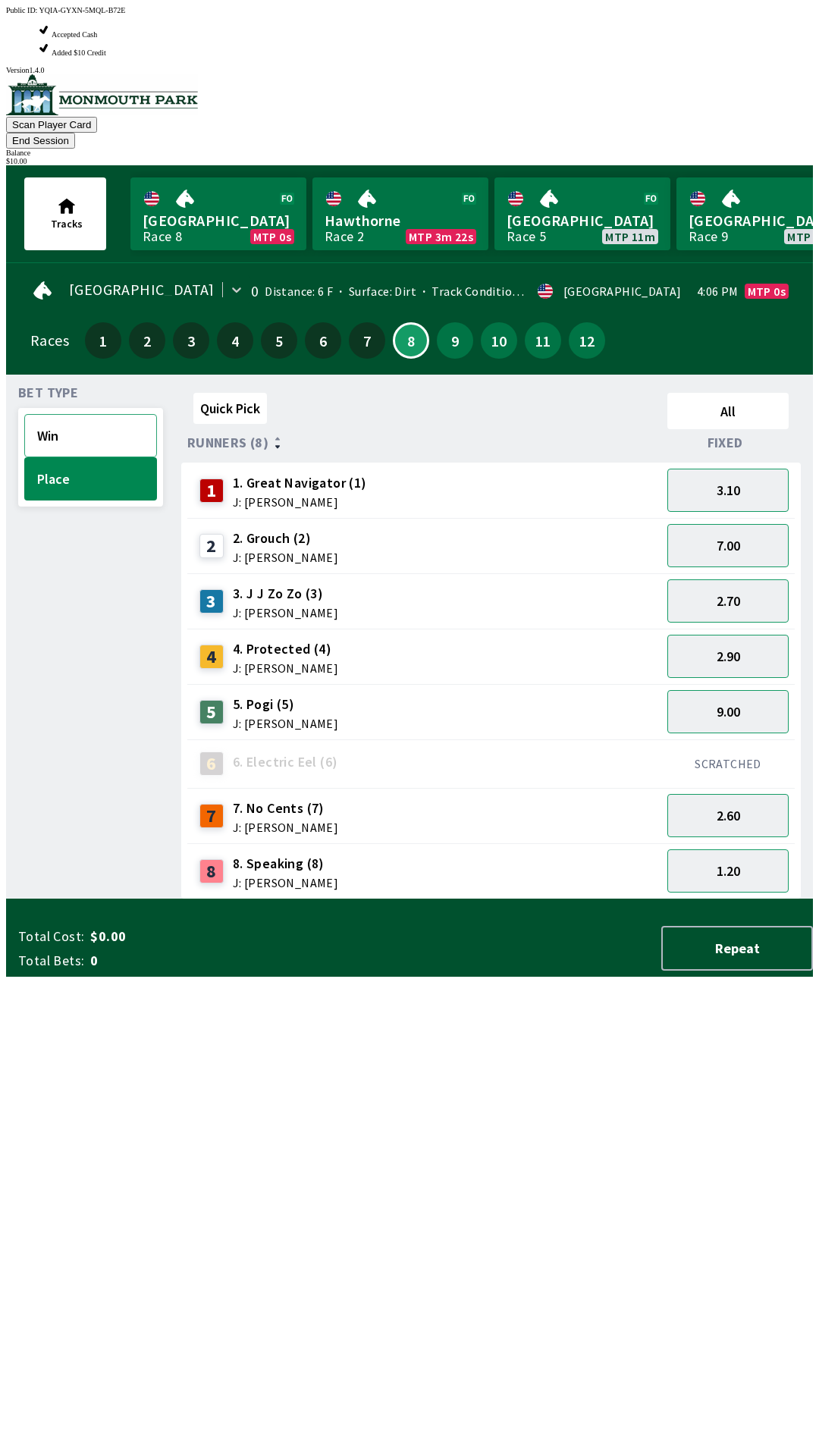
click at [62, 414] on button "Win" at bounding box center [90, 435] width 133 height 43
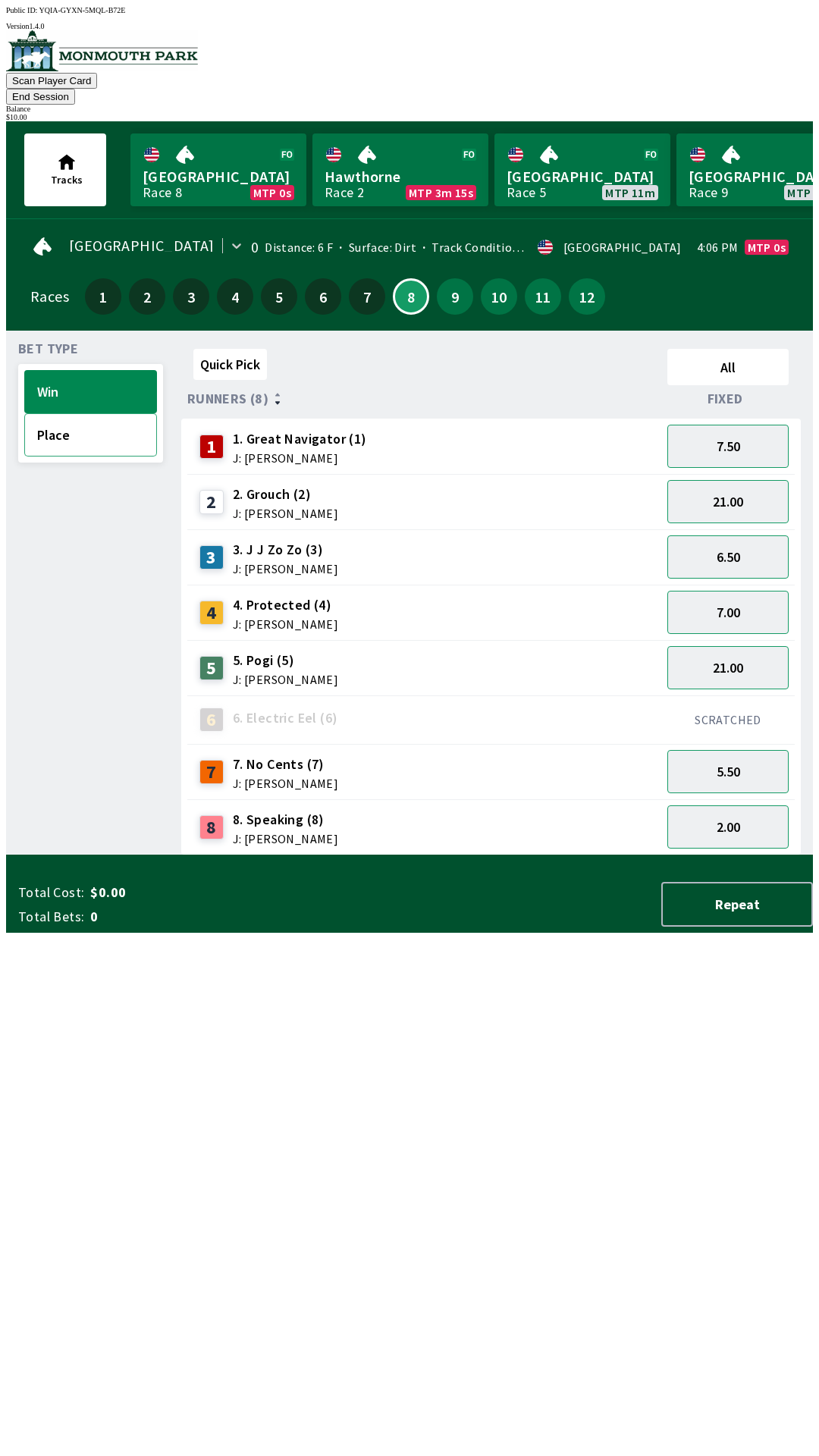
click at [57, 415] on button "Place" at bounding box center [90, 434] width 133 height 43
click at [73, 370] on button "Win" at bounding box center [90, 391] width 133 height 43
click at [749, 480] on button "20.00" at bounding box center [728, 501] width 122 height 43
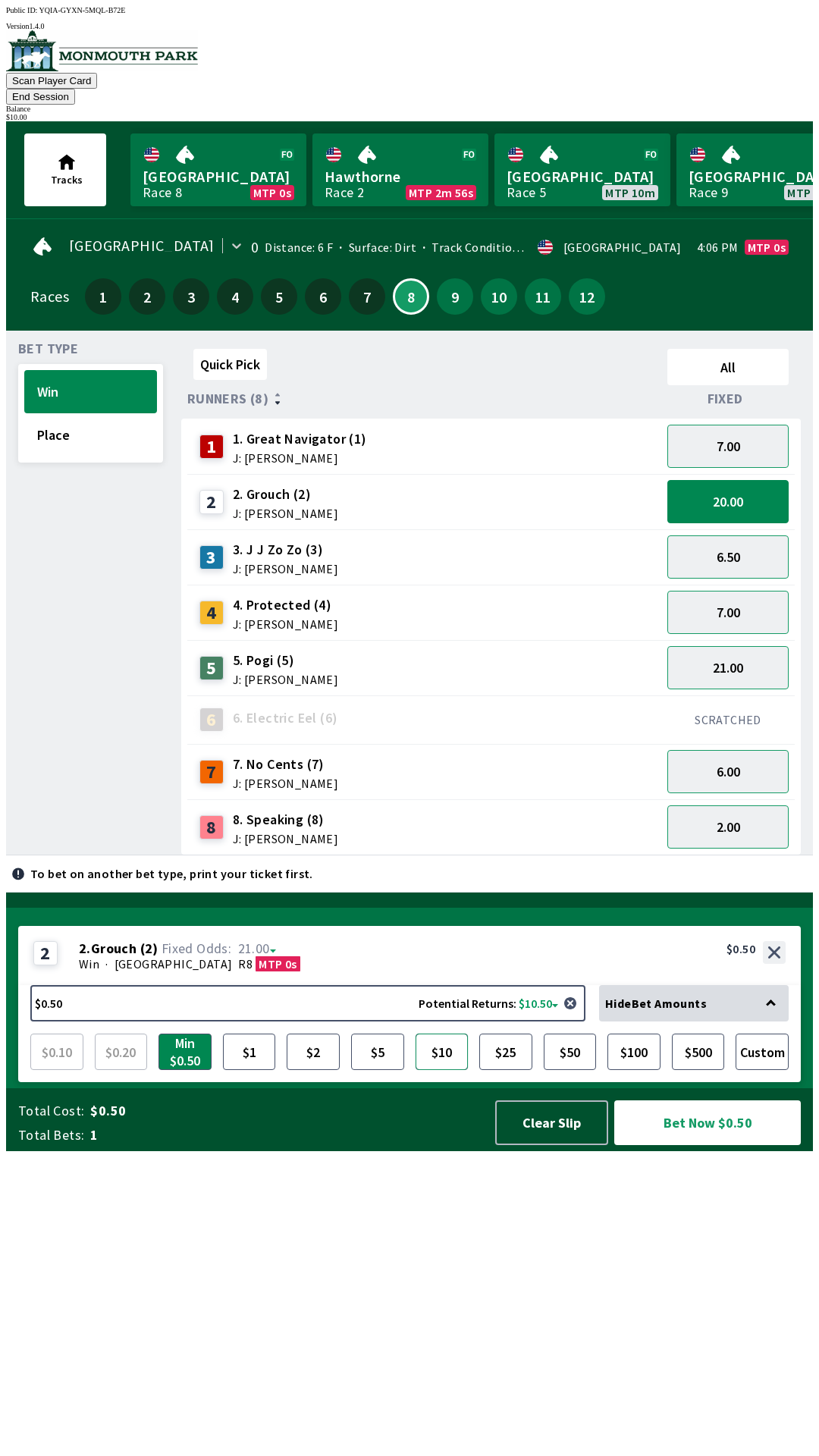
click at [441, 1070] on button "$10" at bounding box center [442, 1052] width 53 height 36
click at [726, 1146] on button "Bet Now $10.00" at bounding box center [707, 1123] width 187 height 45
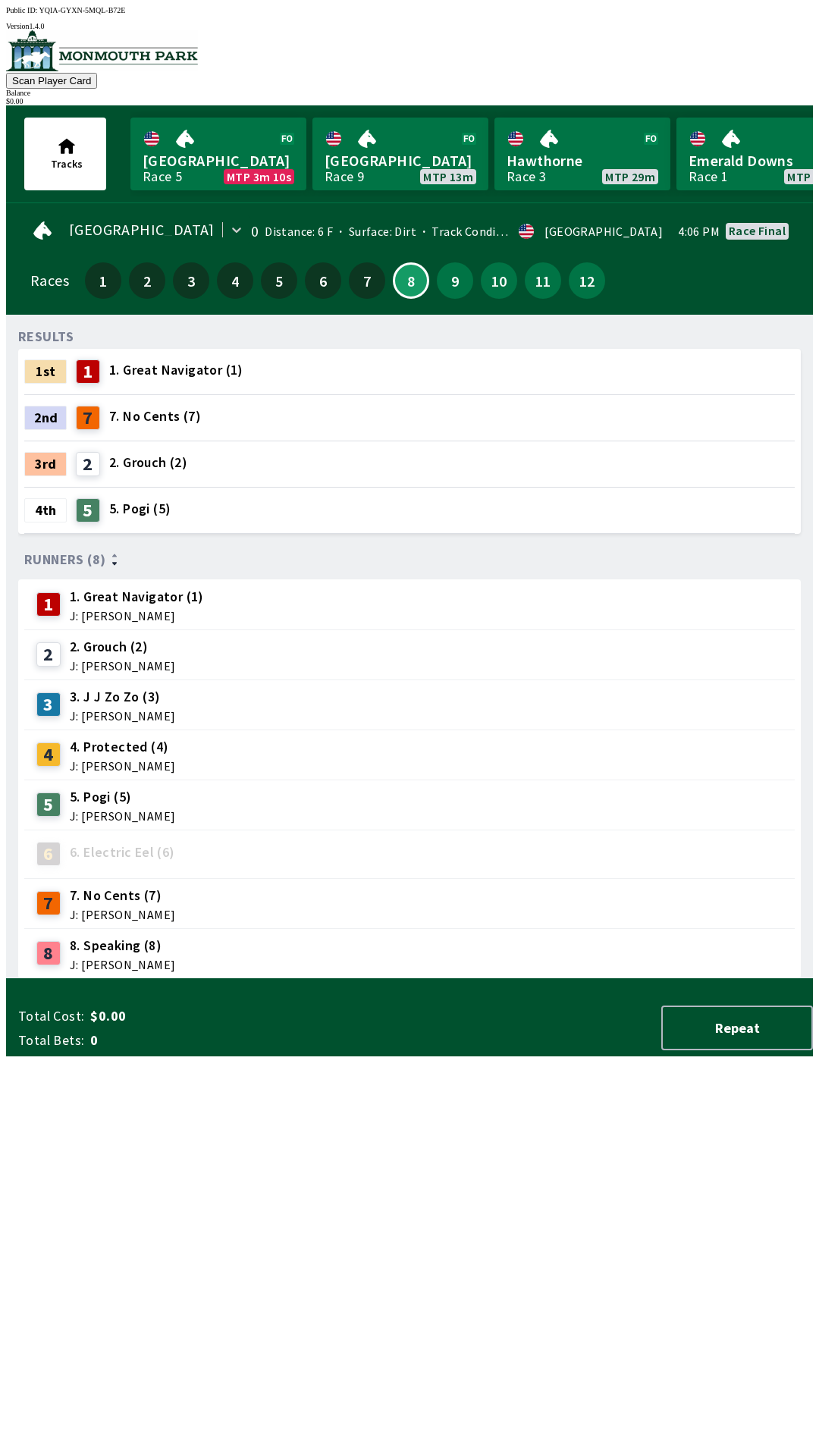
click at [504, 979] on div "RESULTS 1st 1 1. Great Navigator (1) 2nd 7 7. No Cents (7) 3rd 2 2. Grouch (2) …" at bounding box center [416, 652] width 795 height 652
click at [380, 158] on link "[GEOGRAPHIC_DATA] Race 9 MTP 13m" at bounding box center [400, 154] width 176 height 73
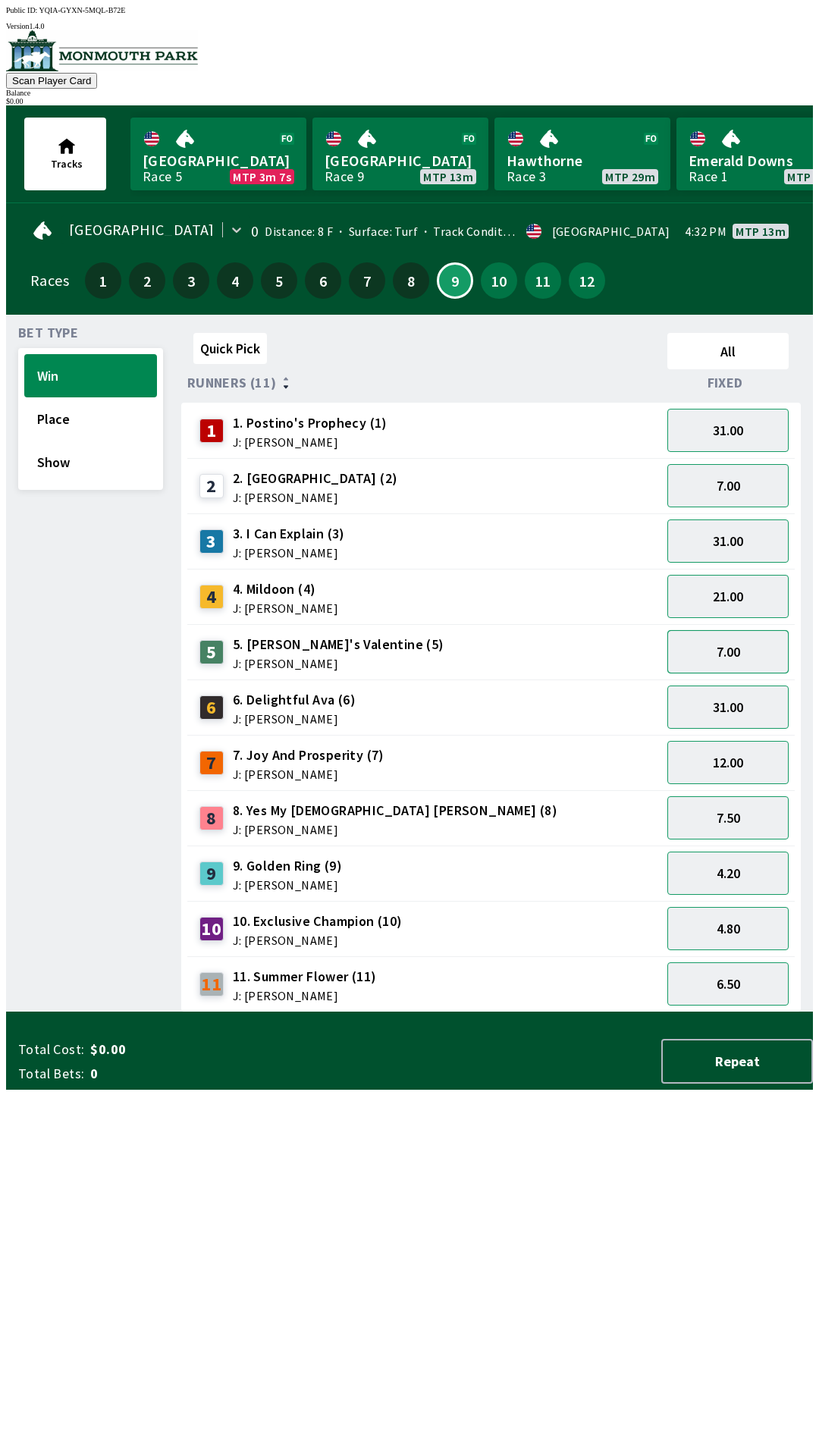
click at [757, 637] on button "7.00" at bounding box center [728, 651] width 122 height 43
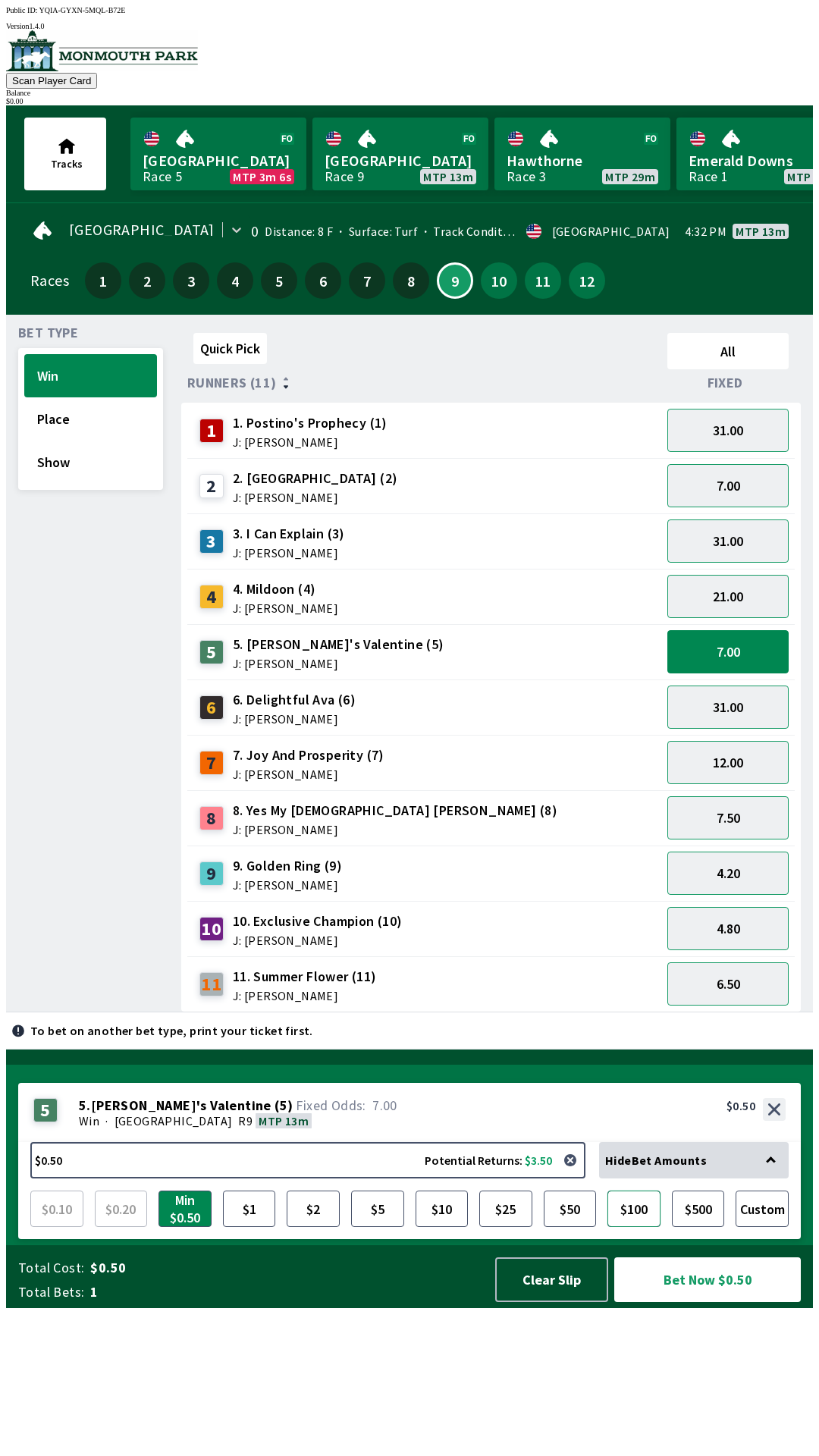
click at [647, 1227] on button "$100" at bounding box center [633, 1209] width 53 height 36
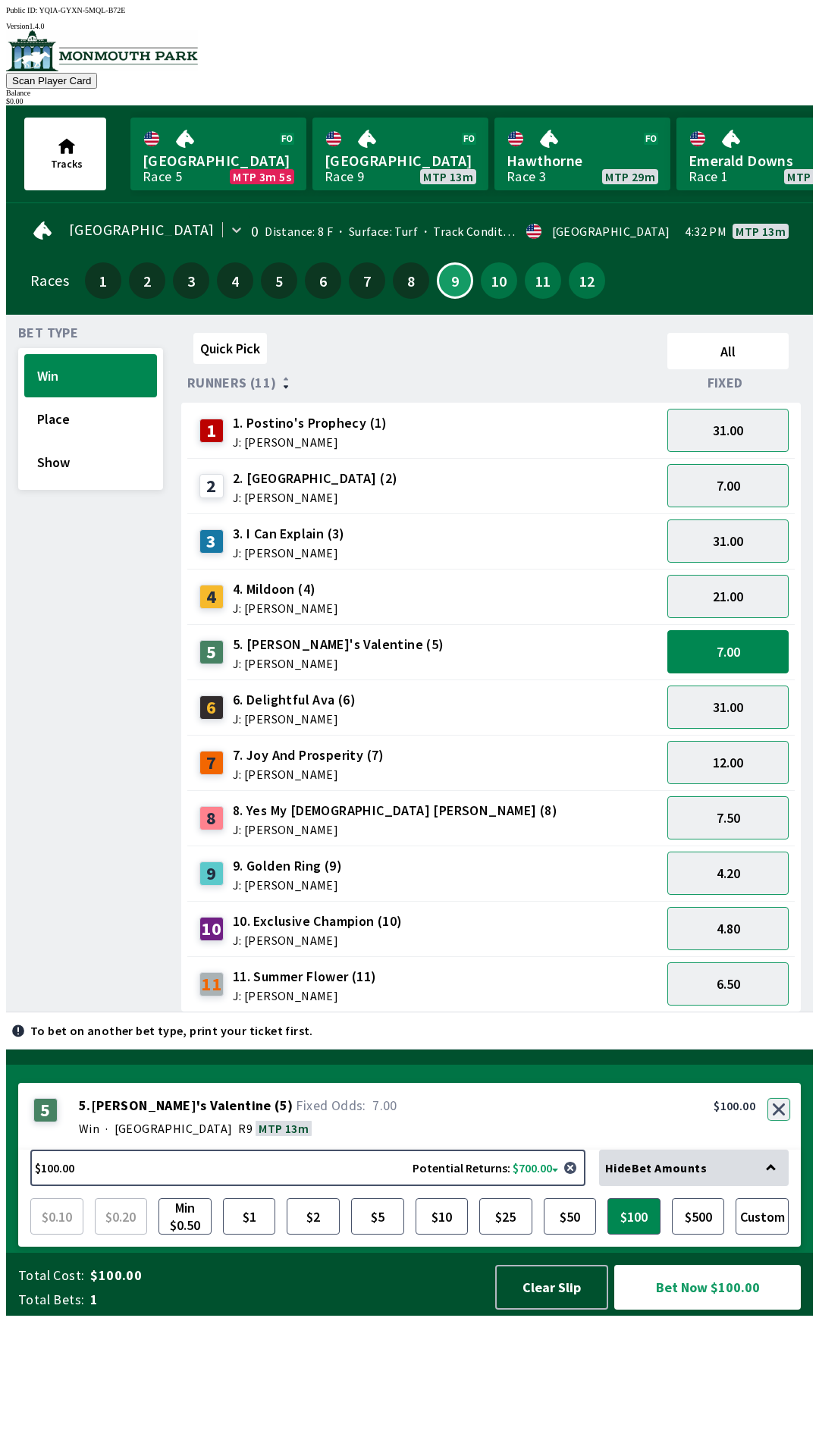
click at [781, 1121] on button "button" at bounding box center [779, 1109] width 23 height 23
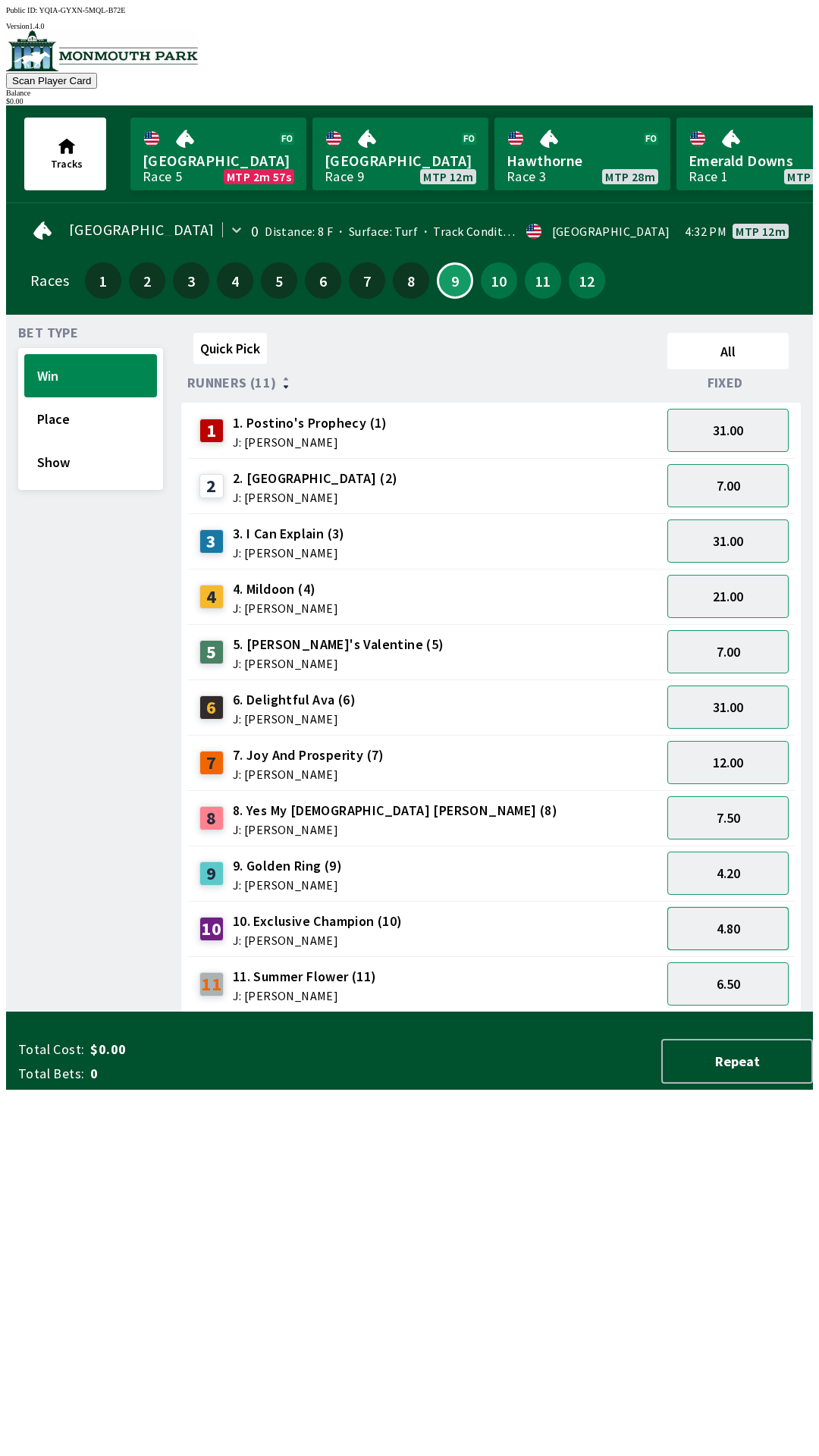
click at [739, 918] on button "4.80" at bounding box center [728, 928] width 122 height 43
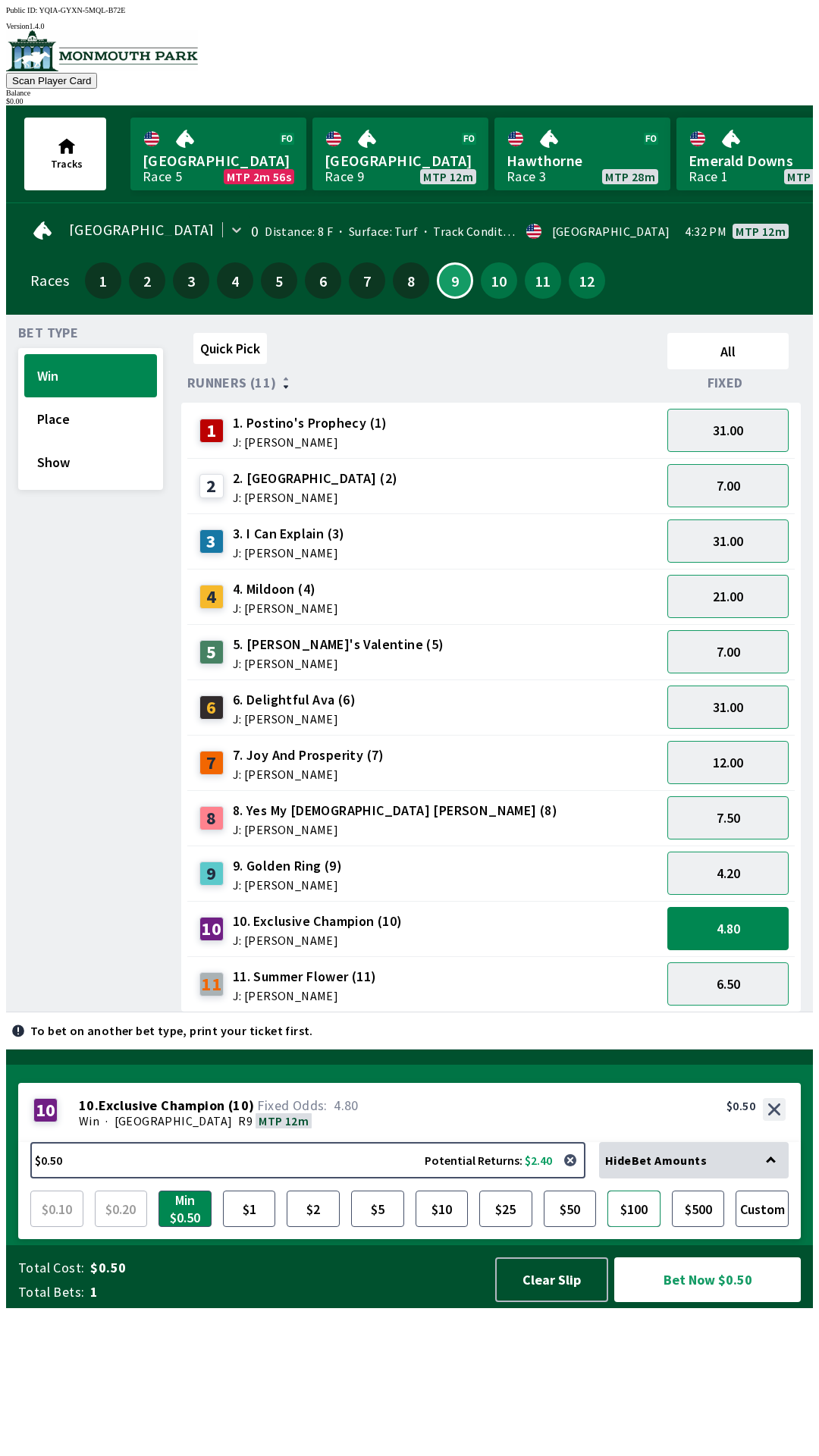
click at [638, 1227] on button "$100" at bounding box center [633, 1209] width 53 height 36
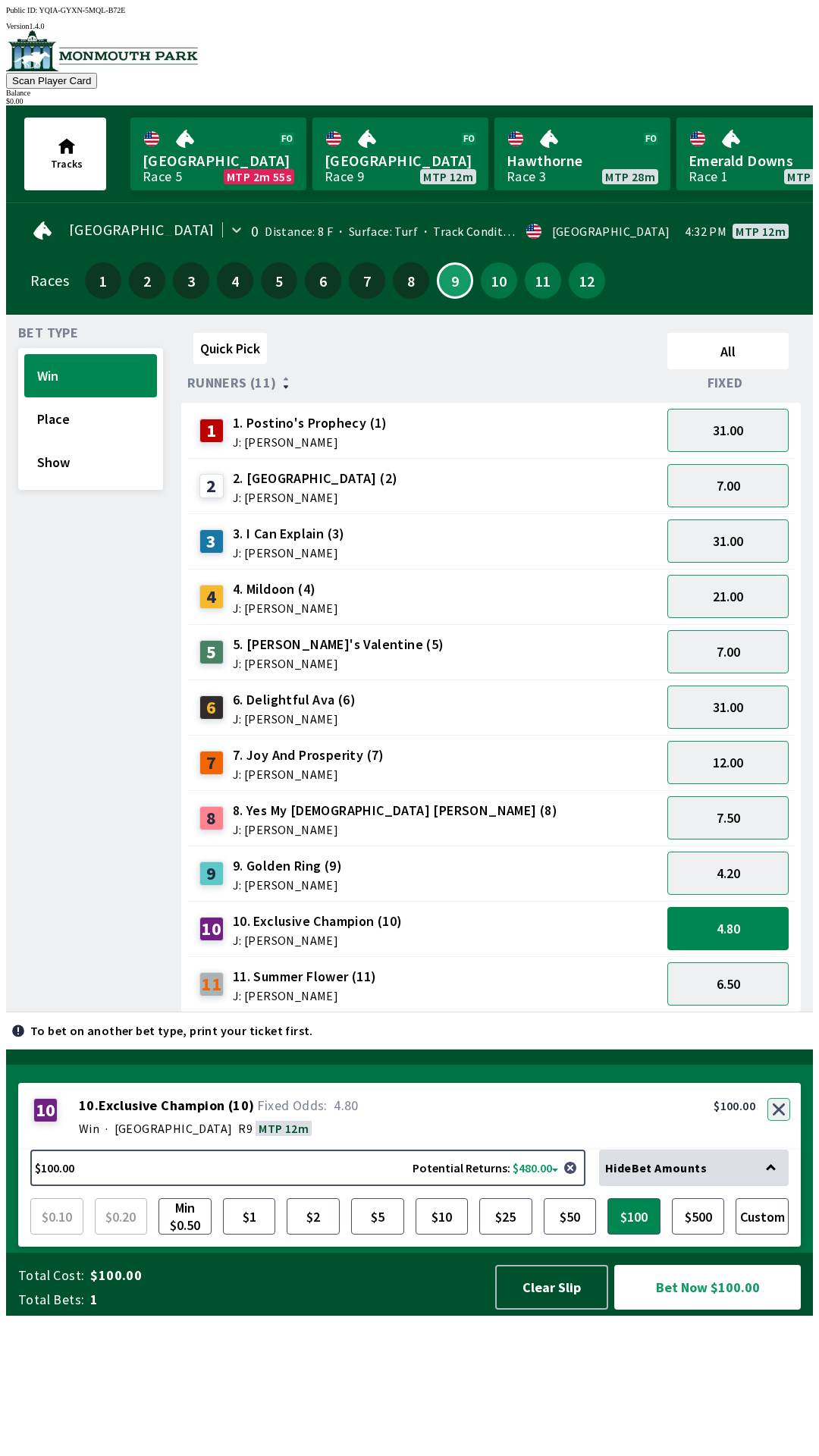
click at [781, 1121] on button "button" at bounding box center [779, 1109] width 23 height 23
